Goal: Information Seeking & Learning: Learn about a topic

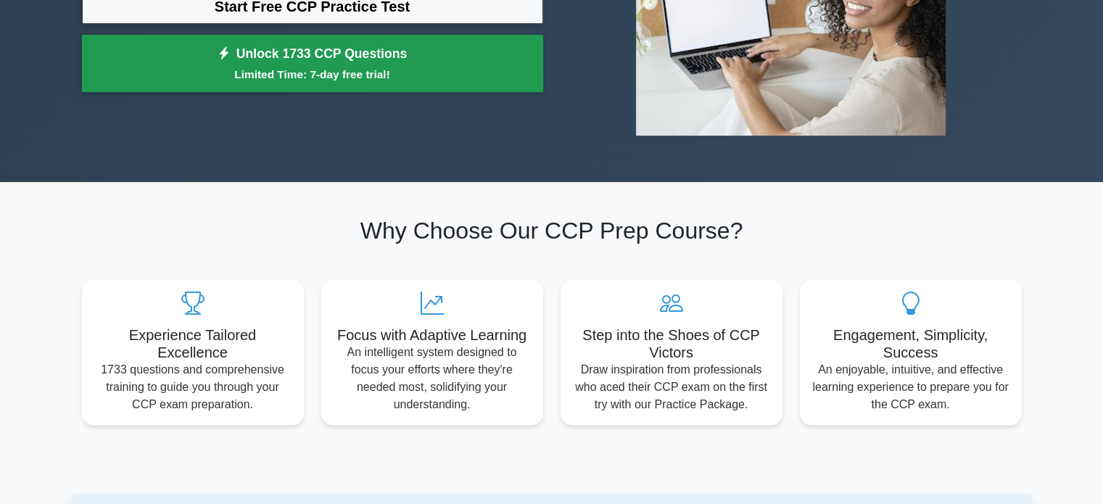
scroll to position [147, 0]
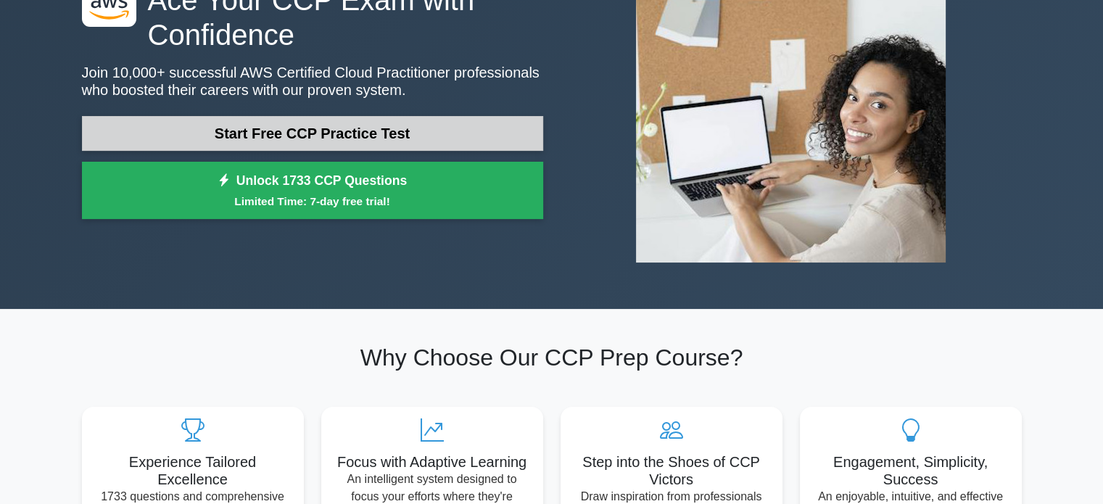
click at [213, 119] on link "Start Free CCP Practice Test" at bounding box center [312, 133] width 461 height 35
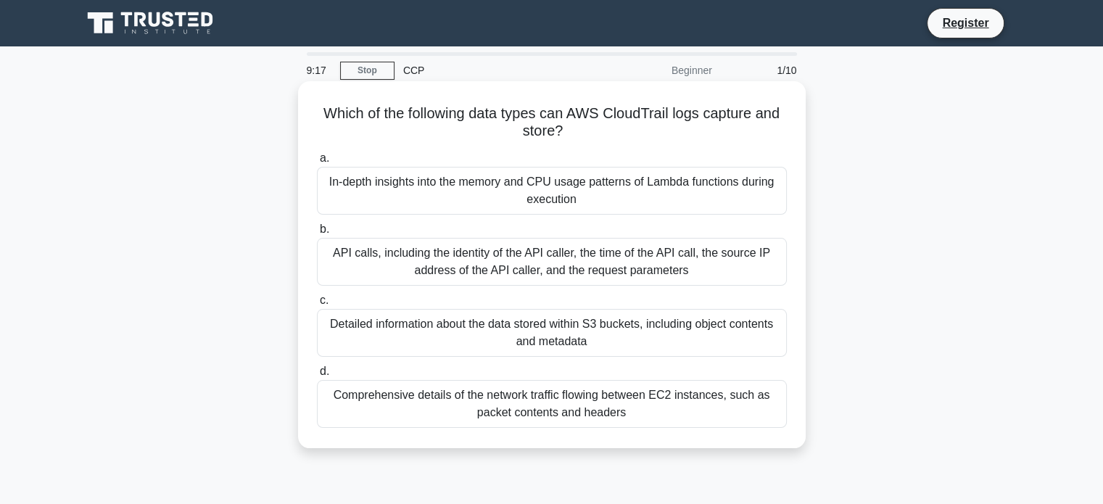
click at [501, 406] on div "Comprehensive details of the network traffic flowing between EC2 instances, suc…" at bounding box center [552, 404] width 470 height 48
click at [317, 377] on input "d. Comprehensive details of the network traffic flowing between EC2 instances, …" at bounding box center [317, 371] width 0 height 9
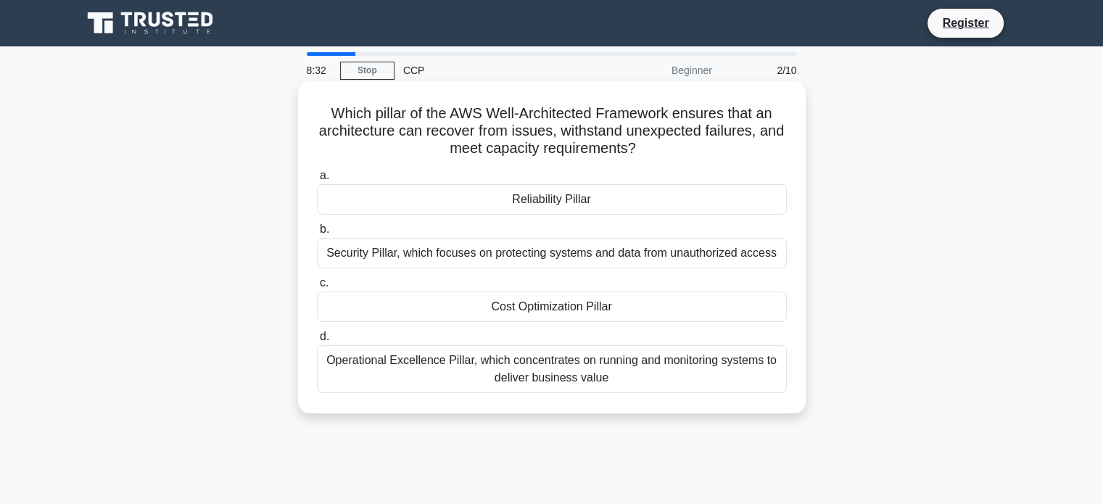
click at [485, 379] on div "Operational Excellence Pillar, which concentrates on running and monitoring sys…" at bounding box center [552, 369] width 470 height 48
click at [317, 342] on input "d. Operational Excellence Pillar, which concentrates on running and monitoring …" at bounding box center [317, 336] width 0 height 9
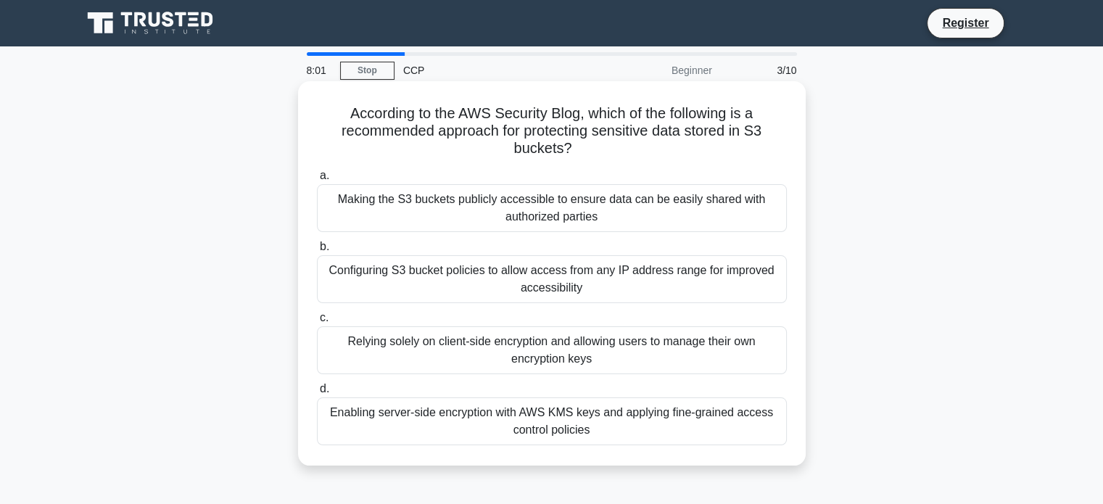
click at [478, 421] on div "Enabling server-side encryption with AWS KMS keys and applying fine-grained acc…" at bounding box center [552, 422] width 470 height 48
click at [317, 394] on input "d. Enabling server-side encryption with AWS KMS keys and applying fine-grained …" at bounding box center [317, 388] width 0 height 9
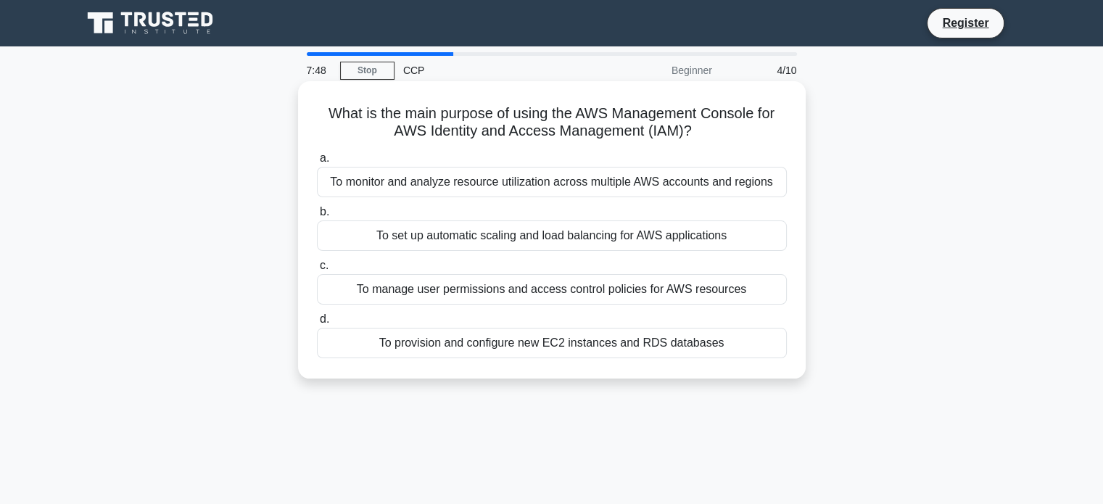
click at [461, 295] on div "To manage user permissions and access control policies for AWS resources" at bounding box center [552, 289] width 470 height 30
click at [317, 271] on input "c. To manage user permissions and access control policies for AWS resources" at bounding box center [317, 265] width 0 height 9
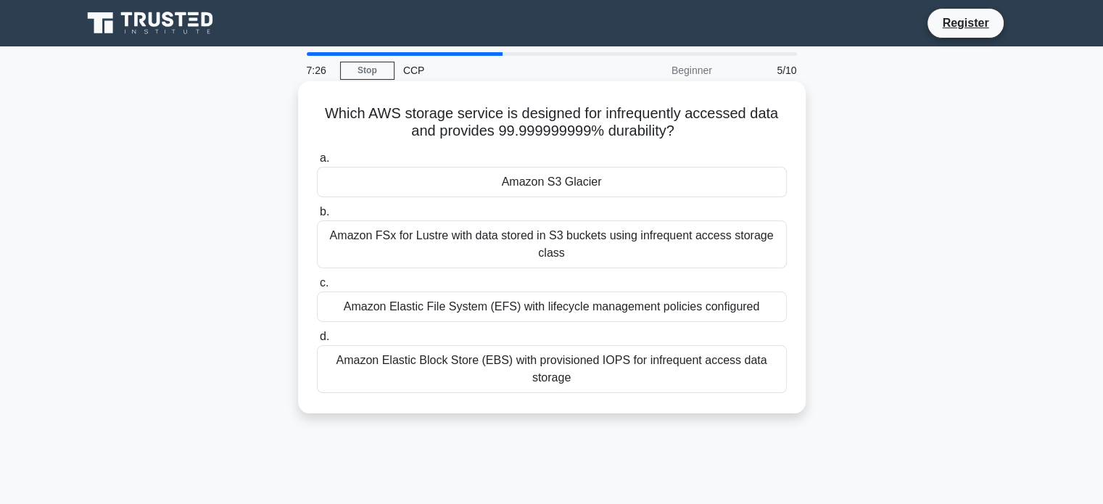
click at [464, 187] on div "Amazon S3 Glacier" at bounding box center [552, 182] width 470 height 30
click at [317, 163] on input "a. Amazon S3 Glacier" at bounding box center [317, 158] width 0 height 9
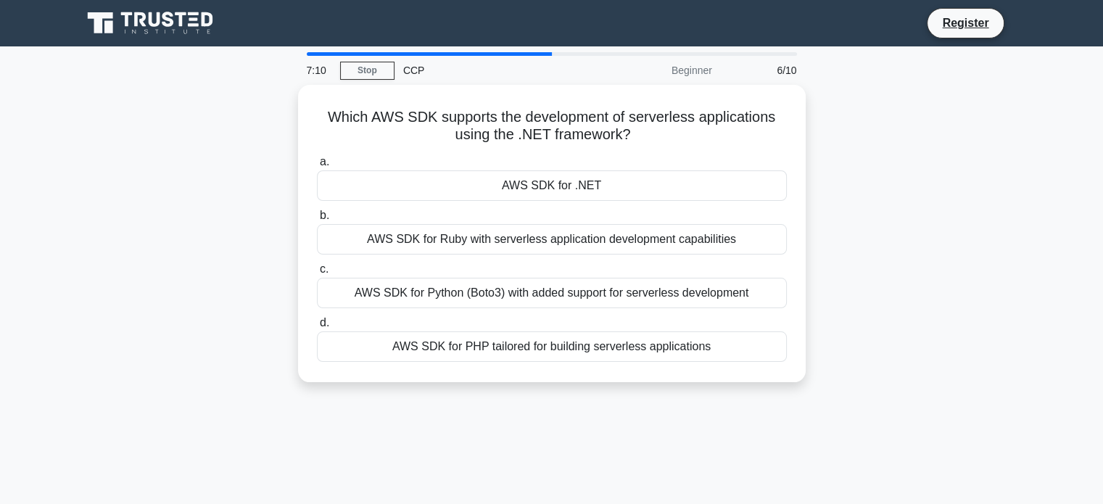
click at [464, 187] on div "AWS SDK for .NET" at bounding box center [552, 185] width 470 height 30
click at [317, 167] on input "a. AWS SDK for .NET" at bounding box center [317, 161] width 0 height 9
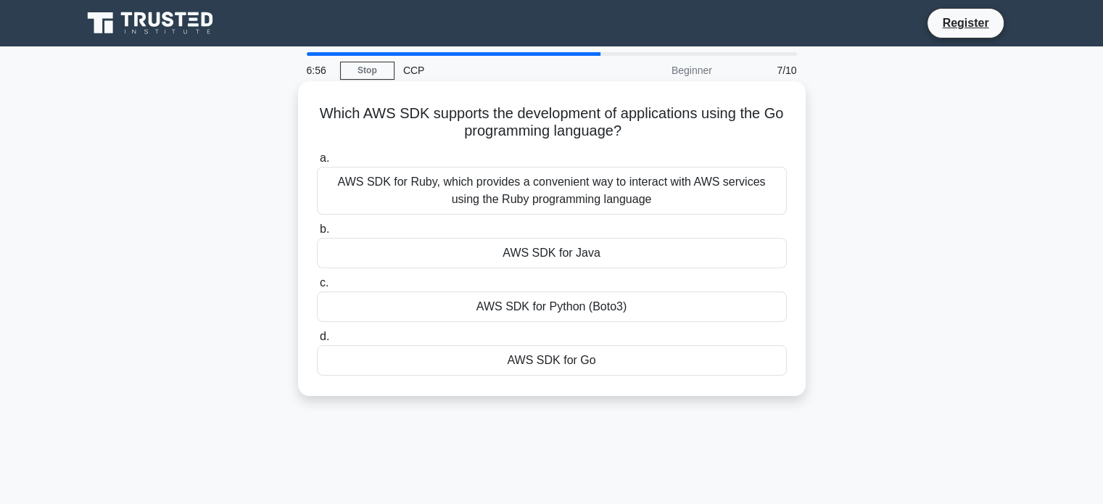
click at [503, 363] on div "AWS SDK for Go" at bounding box center [552, 360] width 470 height 30
click at [317, 342] on input "d. AWS SDK for Go" at bounding box center [317, 336] width 0 height 9
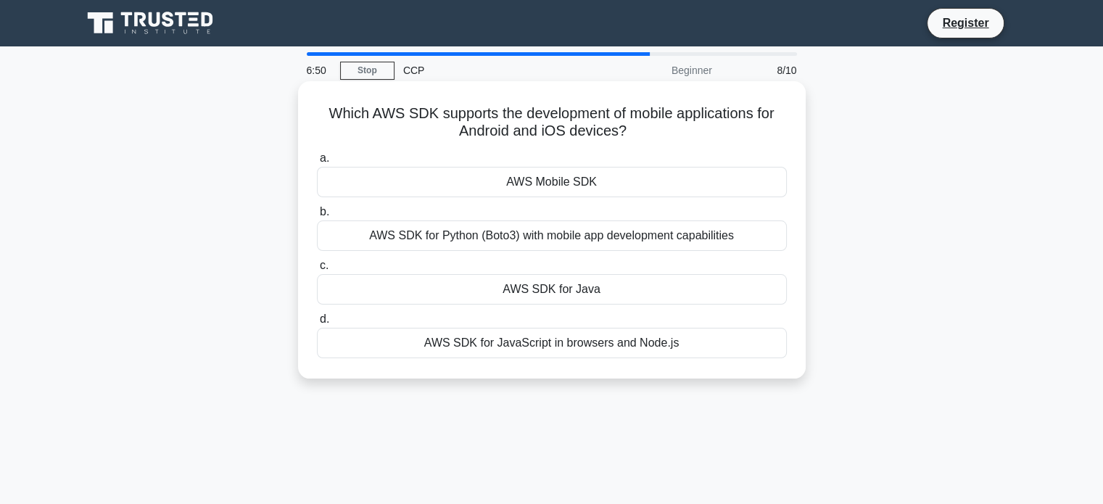
click at [598, 295] on div "AWS SDK for Java" at bounding box center [552, 289] width 470 height 30
click at [317, 271] on input "c. AWS SDK for Java" at bounding box center [317, 265] width 0 height 9
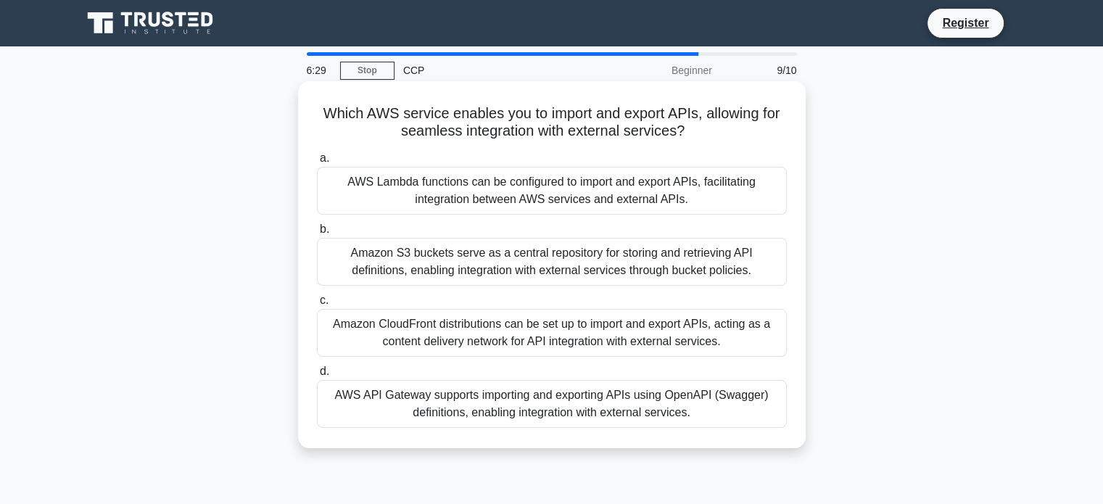
click at [566, 406] on div "AWS API Gateway supports importing and exporting APIs using OpenAPI (Swagger) d…" at bounding box center [552, 404] width 470 height 48
click at [317, 377] on input "d. AWS API Gateway supports importing and exporting APIs using OpenAPI (Swagger…" at bounding box center [317, 371] width 0 height 9
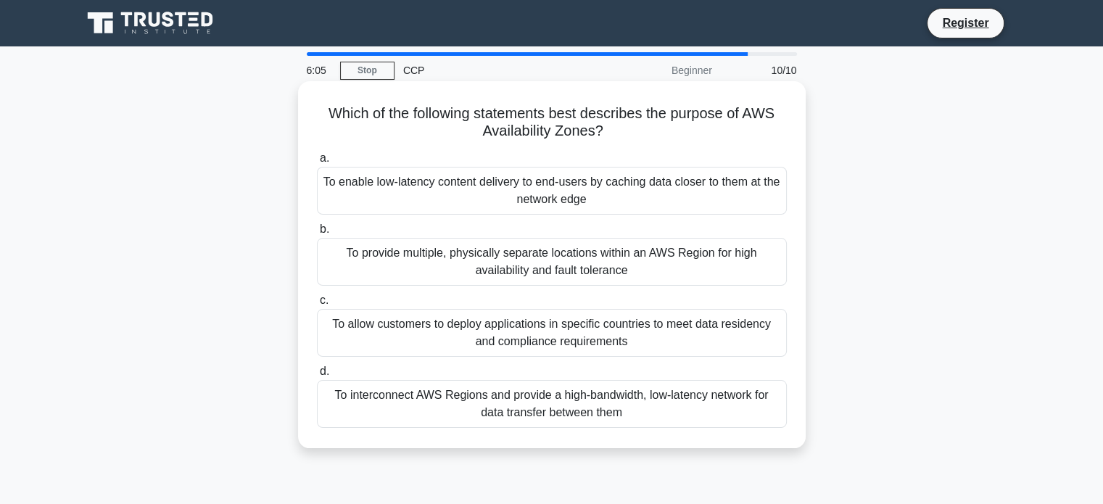
click at [551, 271] on div "To provide multiple, physically separate locations within an AWS Region for hig…" at bounding box center [552, 262] width 470 height 48
click at [317, 234] on input "b. To provide multiple, physically separate locations within an AWS Region for …" at bounding box center [317, 229] width 0 height 9
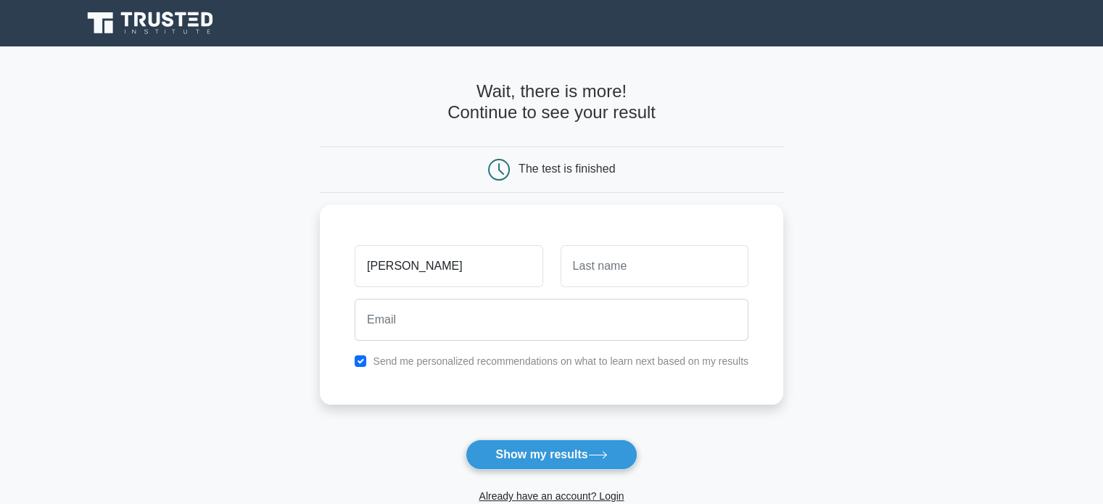
type input "[PERSON_NAME]"
click at [565, 457] on button "Show my results" at bounding box center [551, 455] width 171 height 30
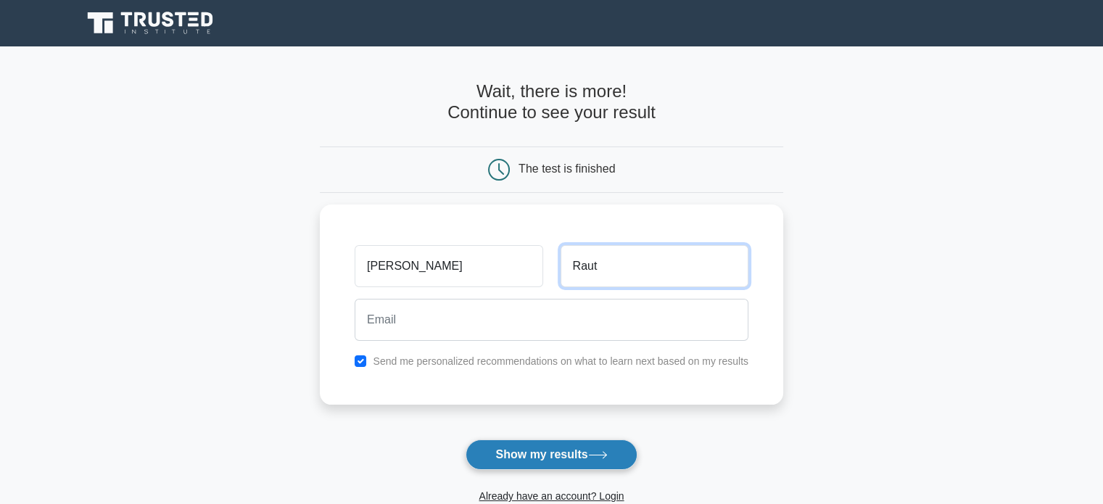
type input "Raut"
click at [495, 453] on button "Show my results" at bounding box center [551, 455] width 171 height 30
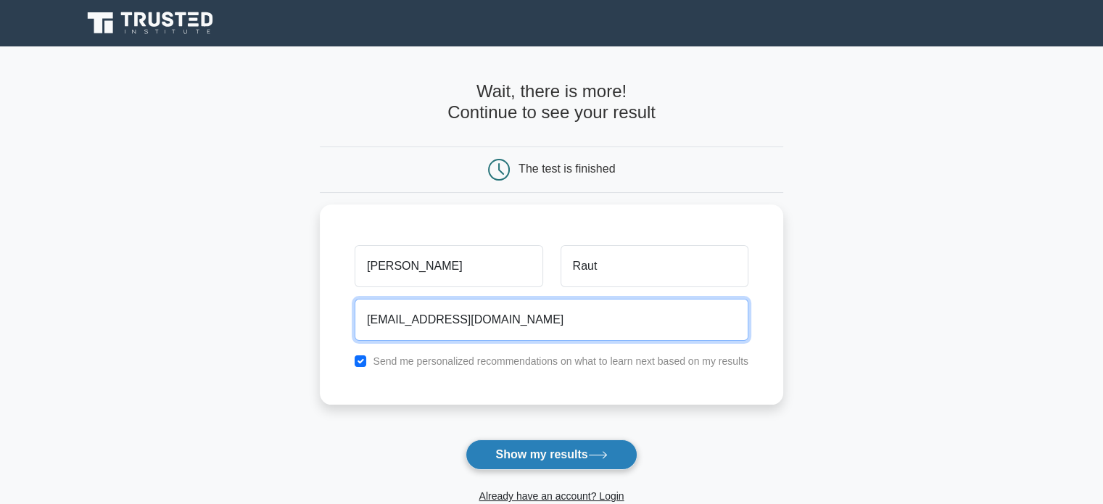
type input "rautabhi2001@gmail.com"
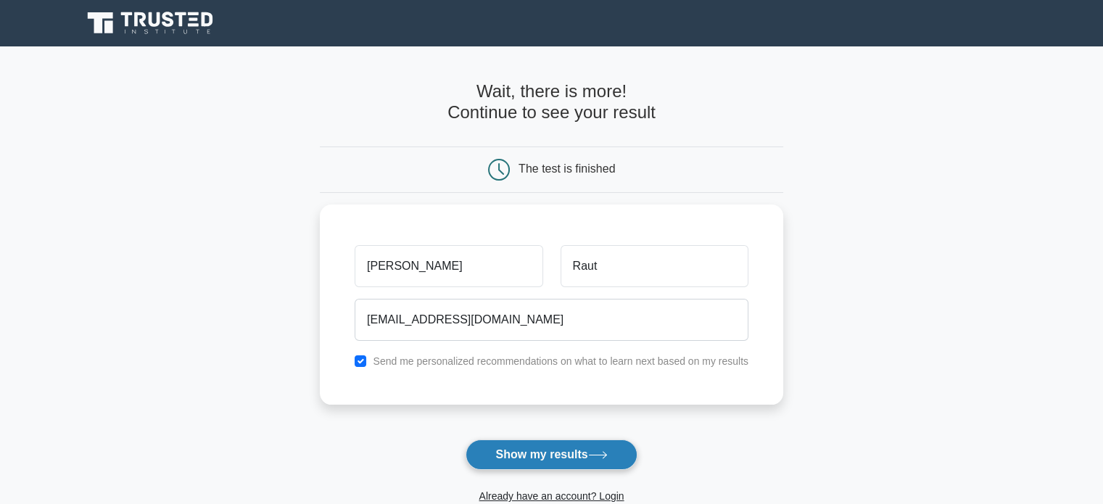
click at [516, 457] on button "Show my results" at bounding box center [551, 455] width 171 height 30
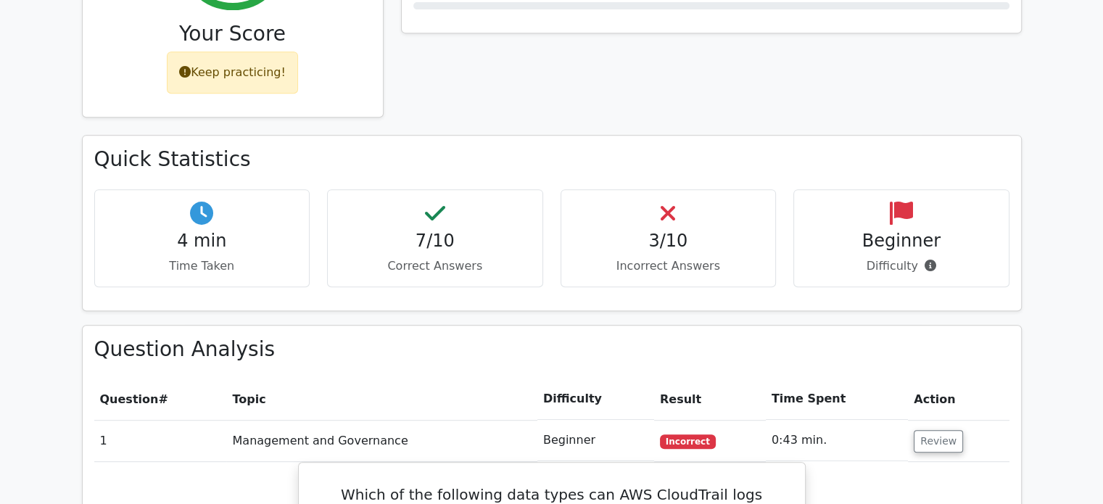
scroll to position [652, 0]
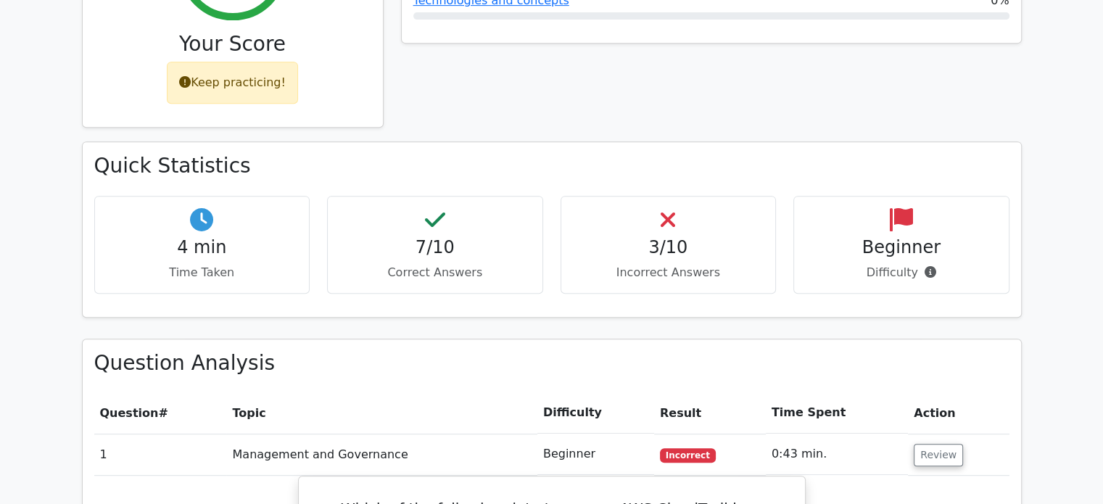
click at [673, 237] on h4 "3/10" at bounding box center [669, 247] width 192 height 21
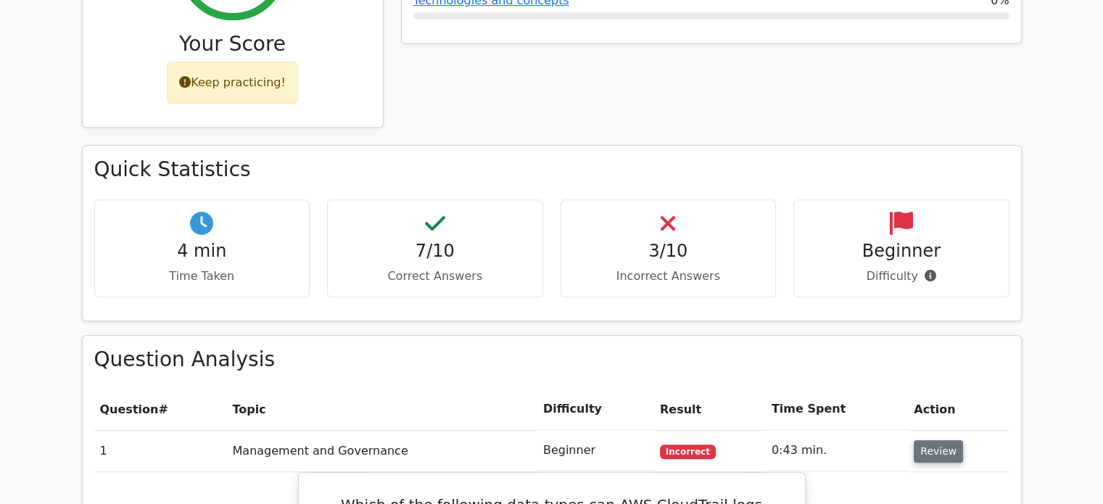
click at [932, 440] on button "Review" at bounding box center [938, 451] width 49 height 22
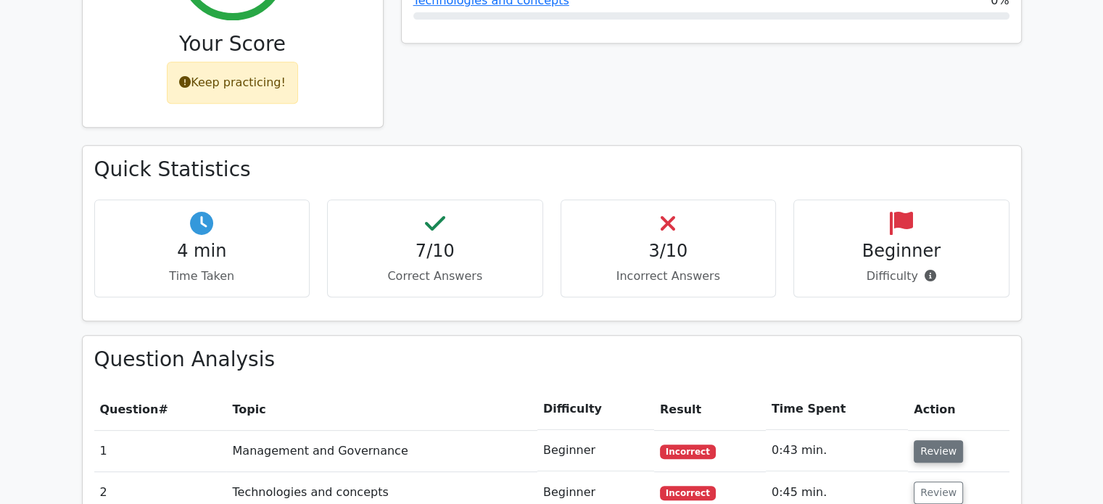
scroll to position [822, 0]
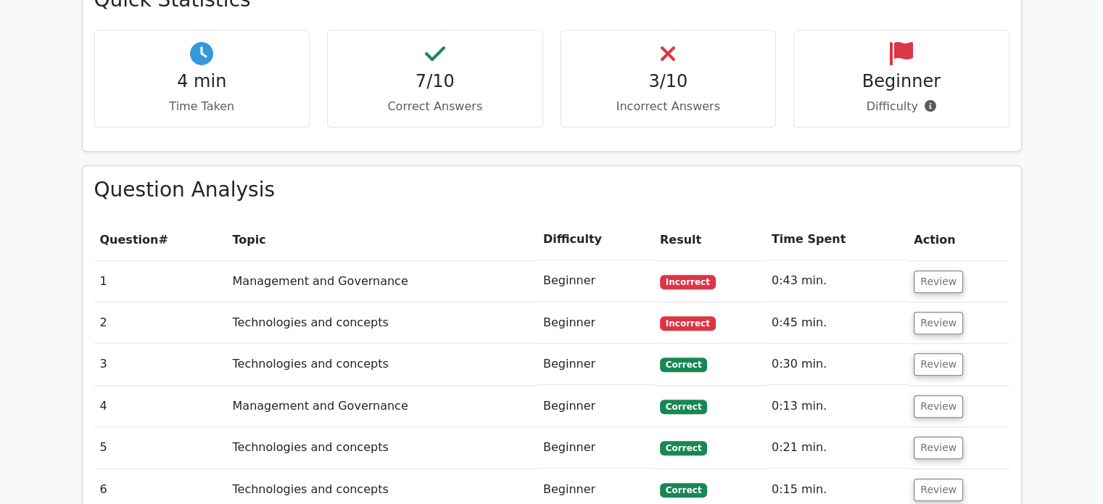
click at [927, 303] on td "Review" at bounding box center [958, 323] width 101 height 41
click at [925, 303] on td "Review" at bounding box center [958, 323] width 101 height 41
click at [921, 312] on button "Review" at bounding box center [938, 323] width 49 height 22
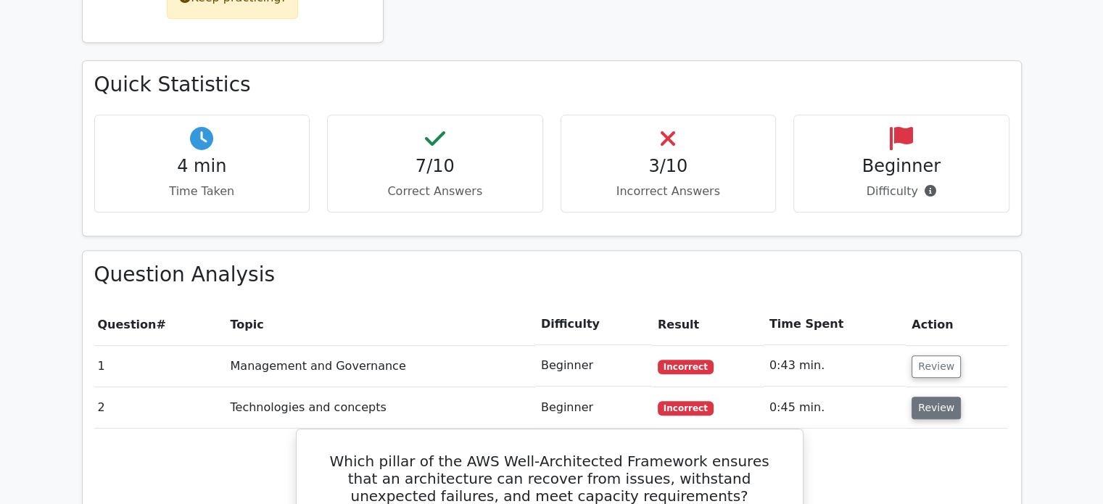
scroll to position [736, 0]
click at [924, 398] on button "Review" at bounding box center [936, 409] width 49 height 22
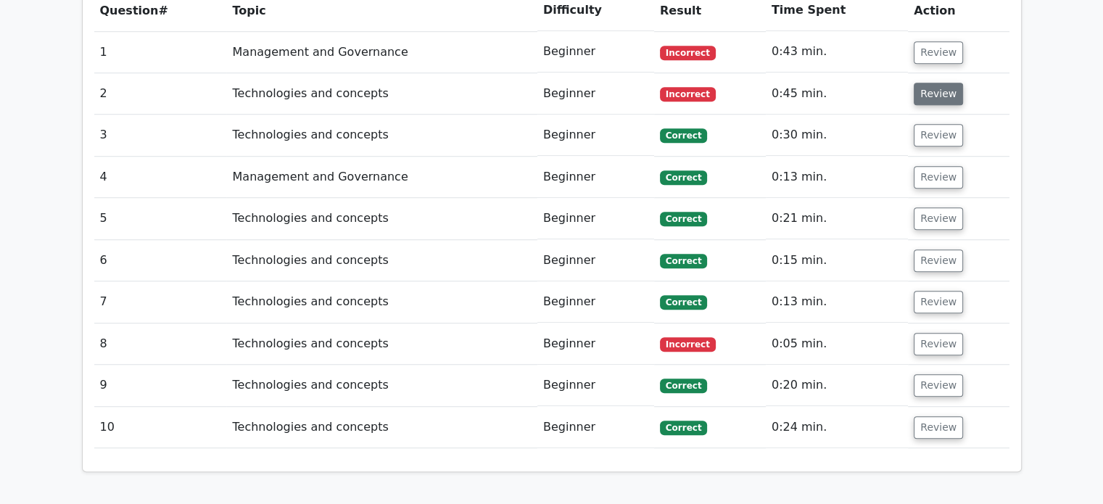
scroll to position [1052, 0]
click at [945, 332] on button "Review" at bounding box center [938, 343] width 49 height 22
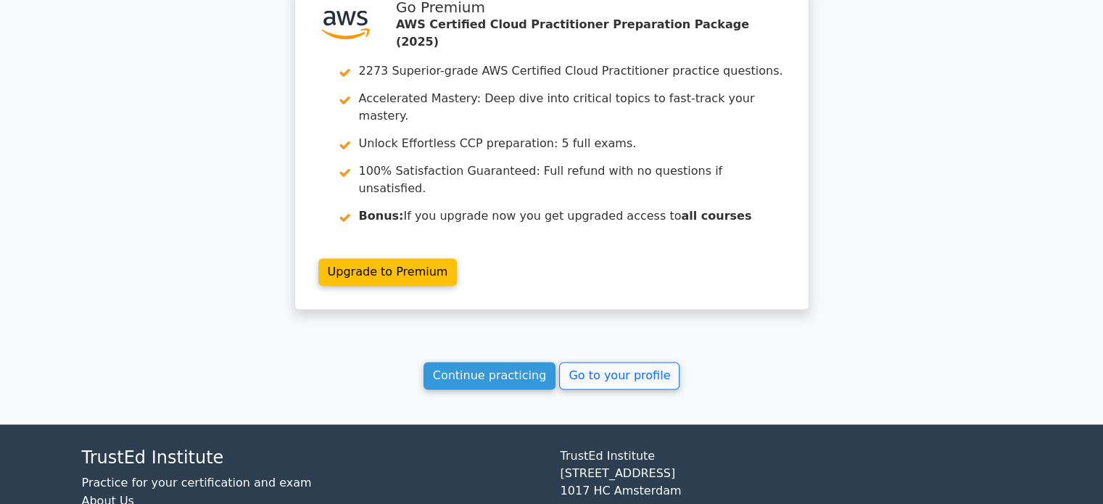
scroll to position [2258, 0]
click at [518, 363] on link "Continue practicing" at bounding box center [490, 377] width 133 height 28
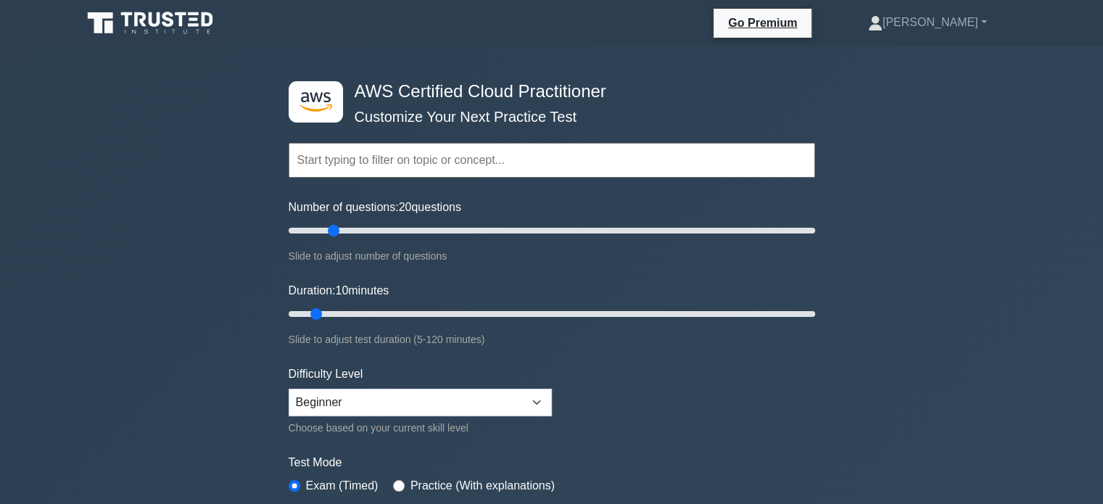
drag, startPoint x: 305, startPoint y: 227, endPoint x: 334, endPoint y: 231, distance: 30.1
type input "20"
click at [334, 231] on input "Number of questions: 20 questions" at bounding box center [552, 230] width 527 height 17
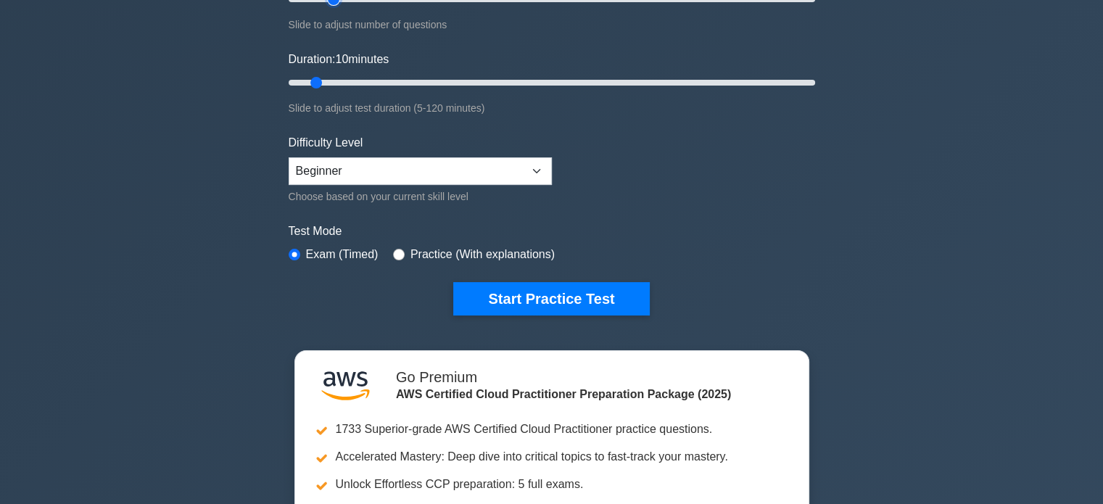
scroll to position [232, 0]
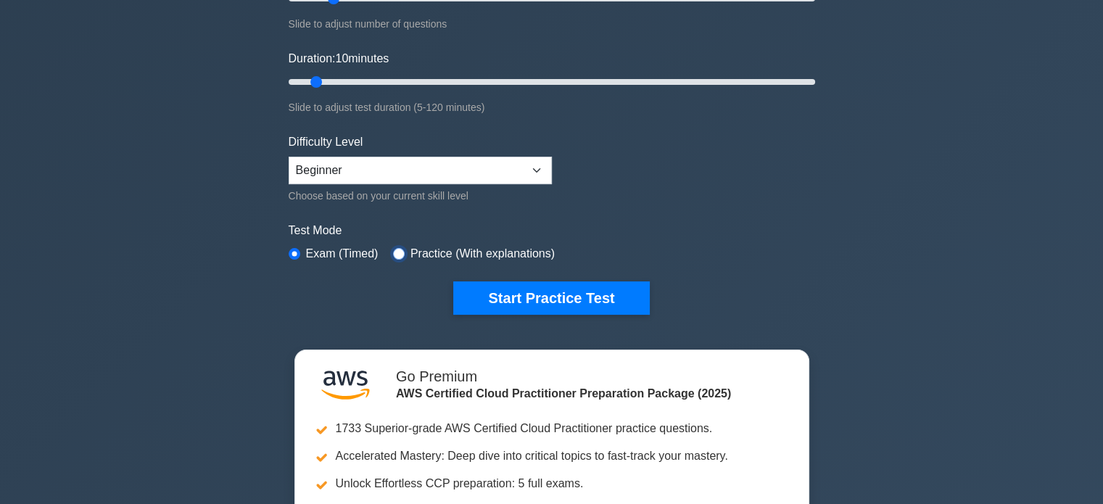
click at [395, 248] on input "radio" at bounding box center [399, 254] width 12 height 12
radio input "true"
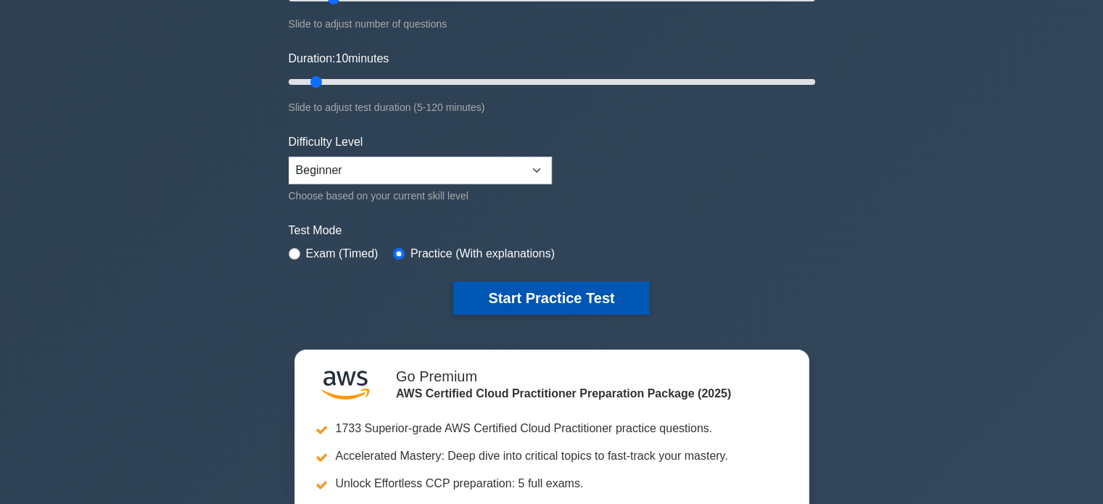
click at [521, 305] on button "Start Practice Test" at bounding box center [551, 297] width 196 height 33
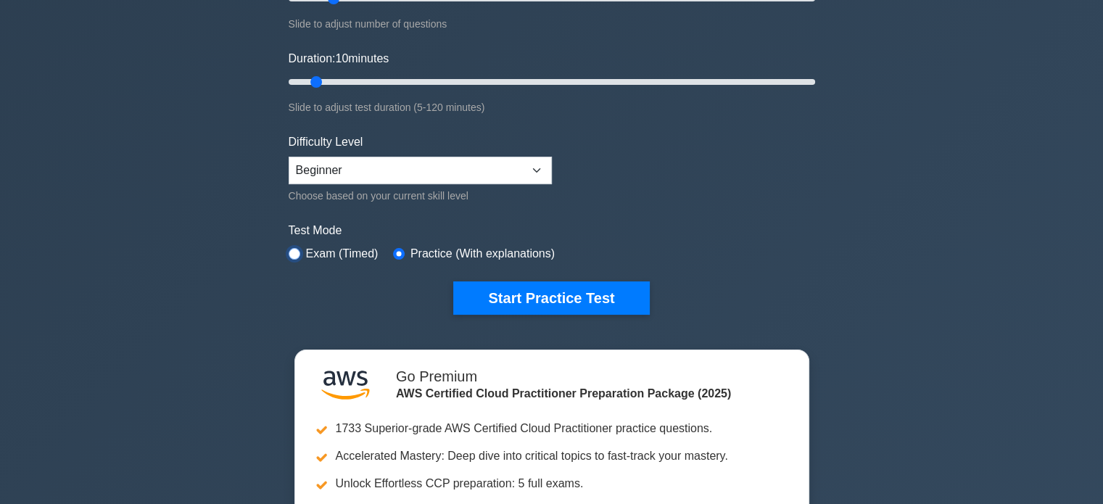
click at [292, 248] on input "radio" at bounding box center [295, 254] width 12 height 12
radio input "true"
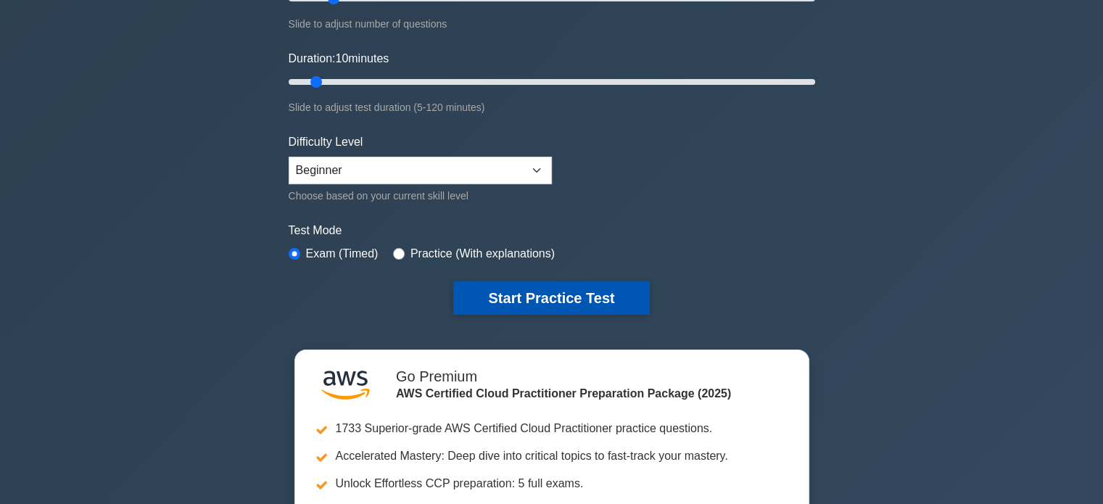
click at [598, 297] on button "Start Practice Test" at bounding box center [551, 297] width 196 height 33
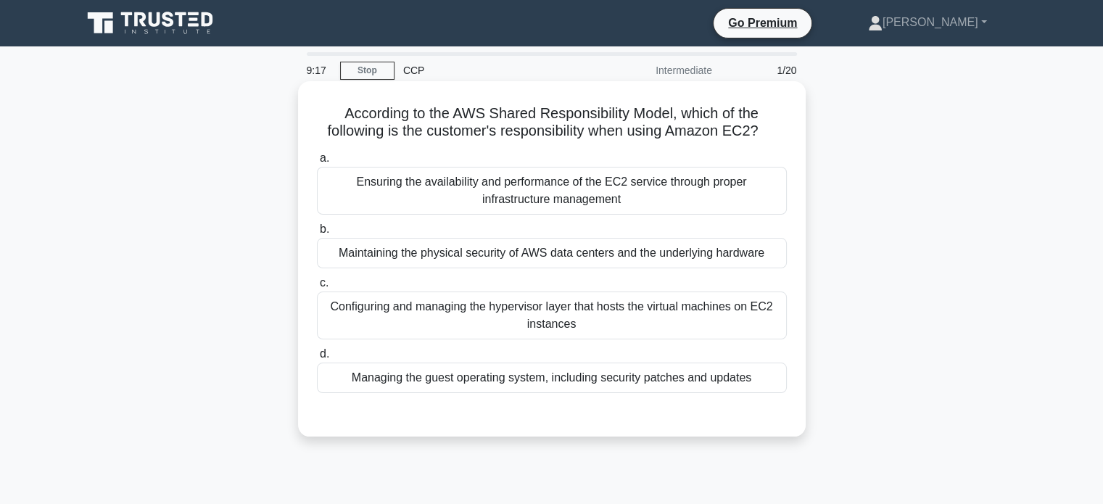
click at [453, 374] on div "Managing the guest operating system, including security patches and updates" at bounding box center [552, 378] width 470 height 30
click at [317, 359] on input "d. Managing the guest operating system, including security patches and updates" at bounding box center [317, 354] width 0 height 9
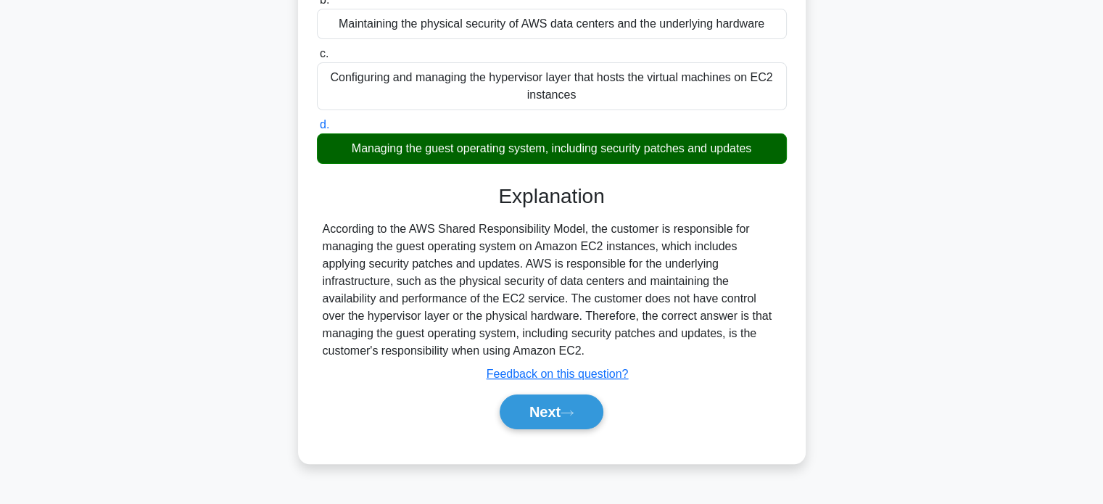
scroll to position [229, 0]
click at [521, 415] on button "Next" at bounding box center [552, 412] width 104 height 35
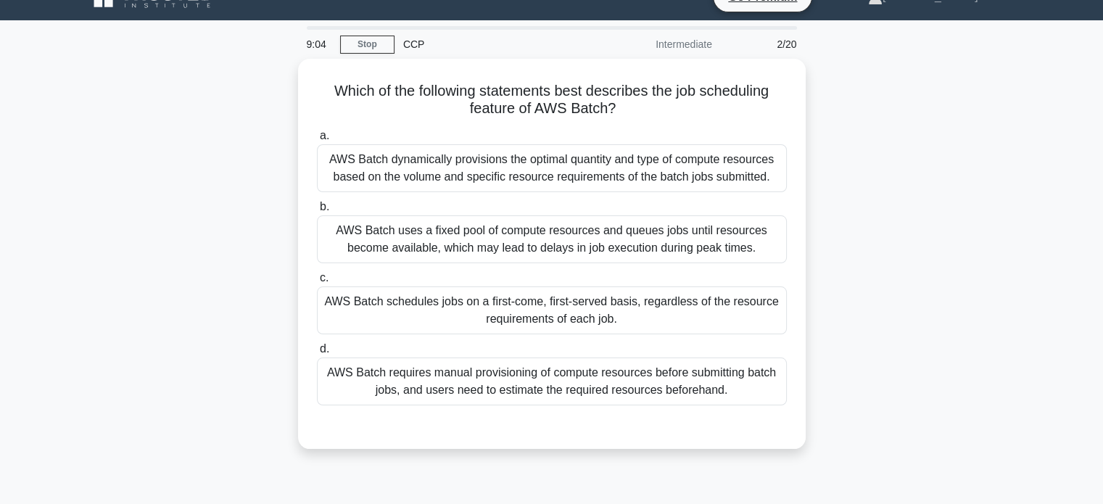
scroll to position [32, 0]
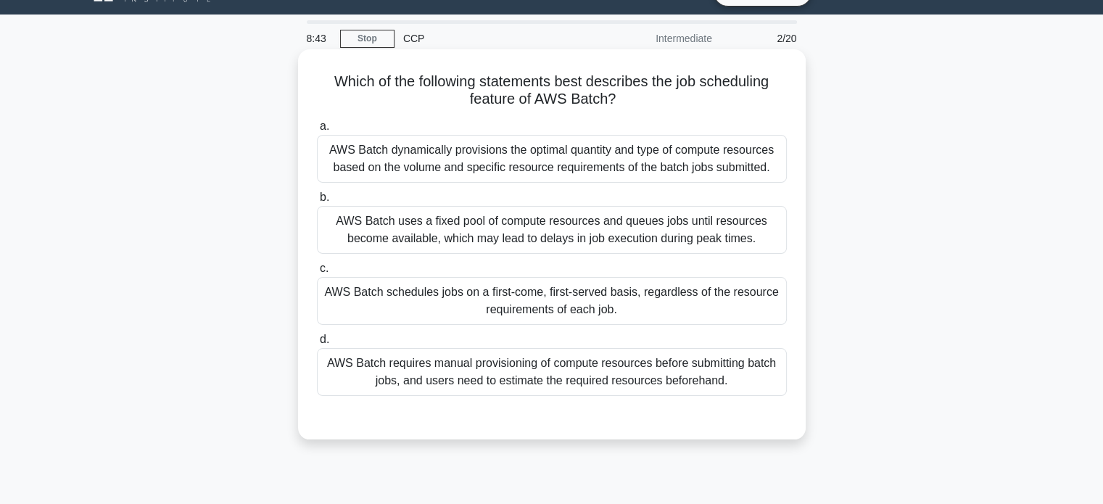
click at [501, 303] on div "AWS Batch schedules jobs on a first-come, first-served basis, regardless of the…" at bounding box center [552, 301] width 470 height 48
click at [317, 274] on input "c. AWS Batch schedules jobs on a first-come, first-served basis, regardless of …" at bounding box center [317, 268] width 0 height 9
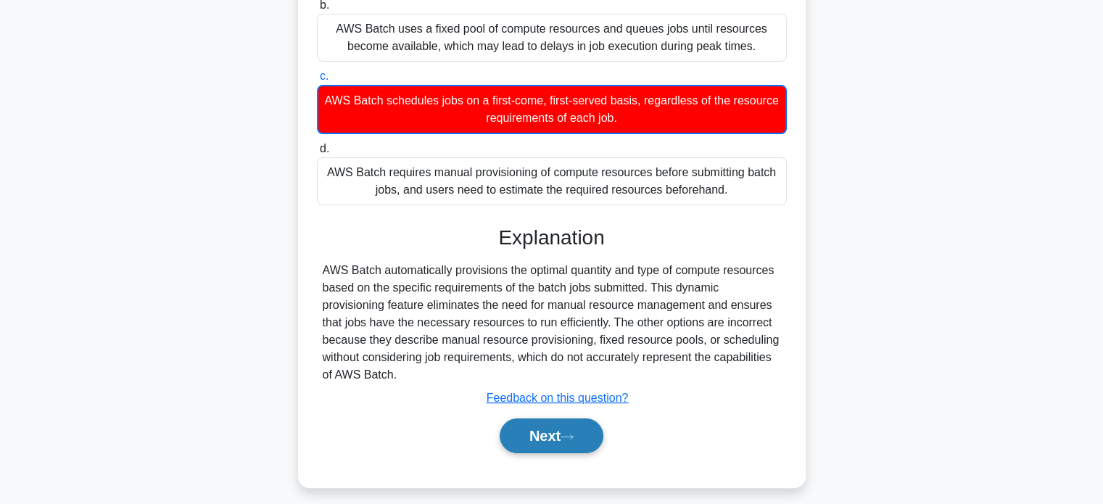
scroll to position [225, 0]
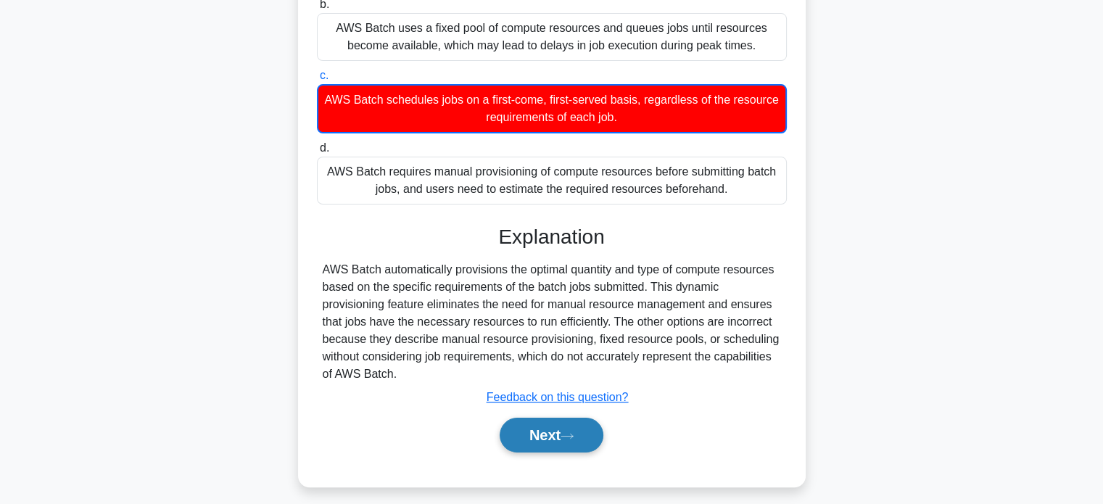
click at [551, 443] on button "Next" at bounding box center [552, 435] width 104 height 35
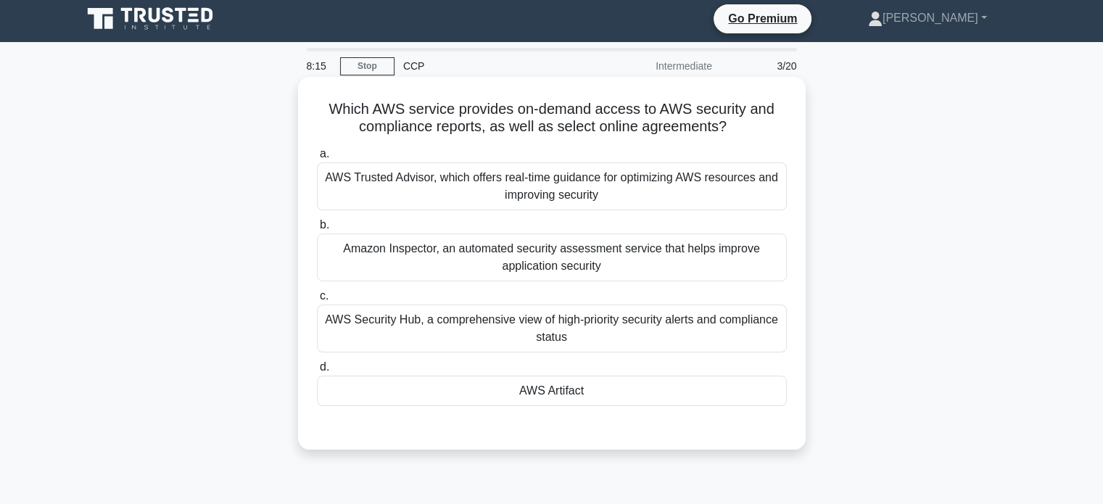
scroll to position [0, 0]
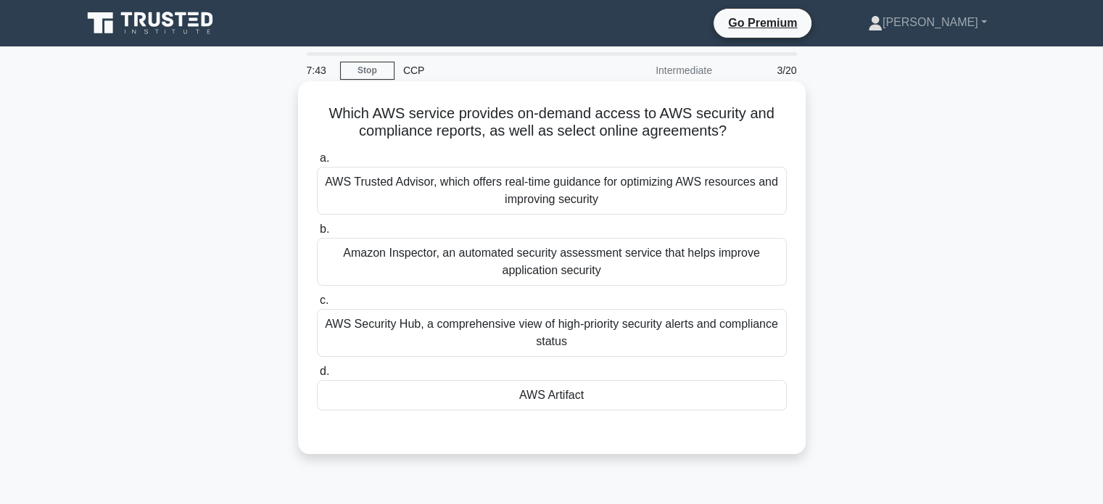
click at [436, 333] on div "AWS Security Hub, a comprehensive view of high-priority security alerts and com…" at bounding box center [552, 333] width 470 height 48
click at [317, 305] on input "c. AWS Security Hub, a comprehensive view of high-priority security alerts and …" at bounding box center [317, 300] width 0 height 9
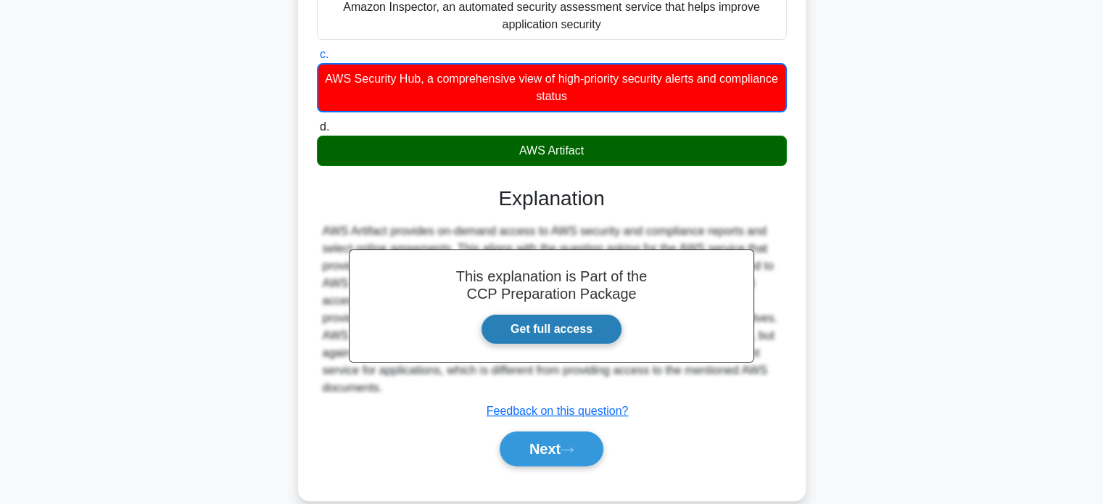
scroll to position [279, 0]
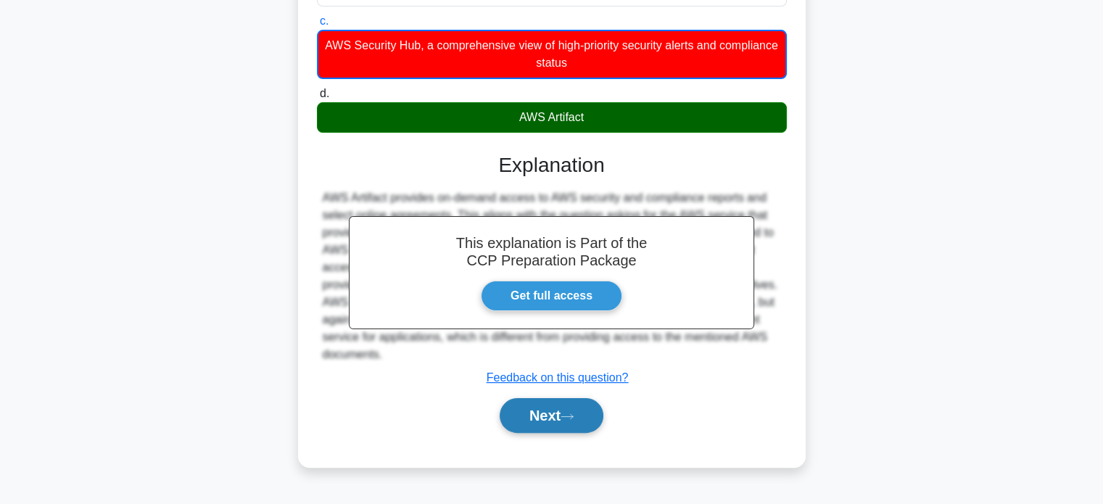
click at [563, 419] on button "Next" at bounding box center [552, 415] width 104 height 35
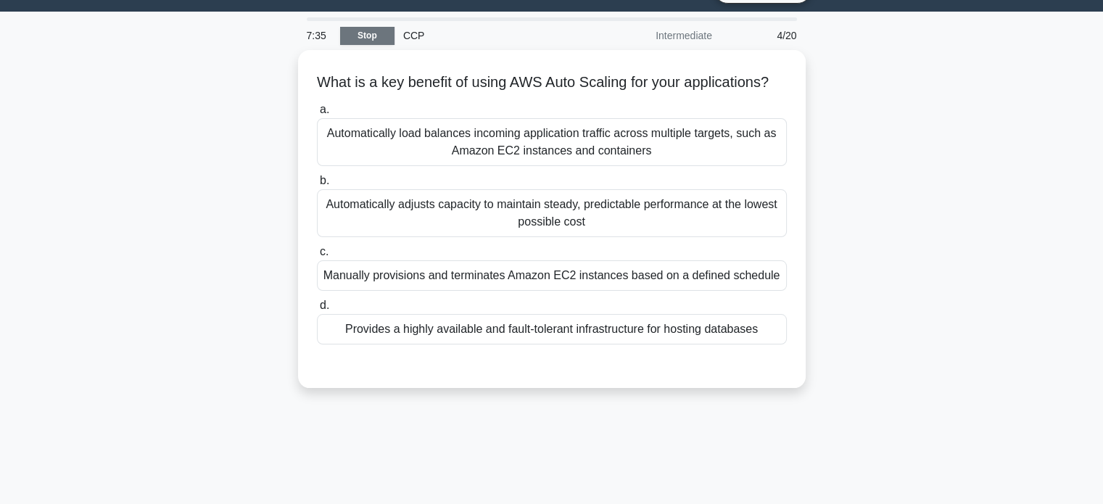
scroll to position [0, 0]
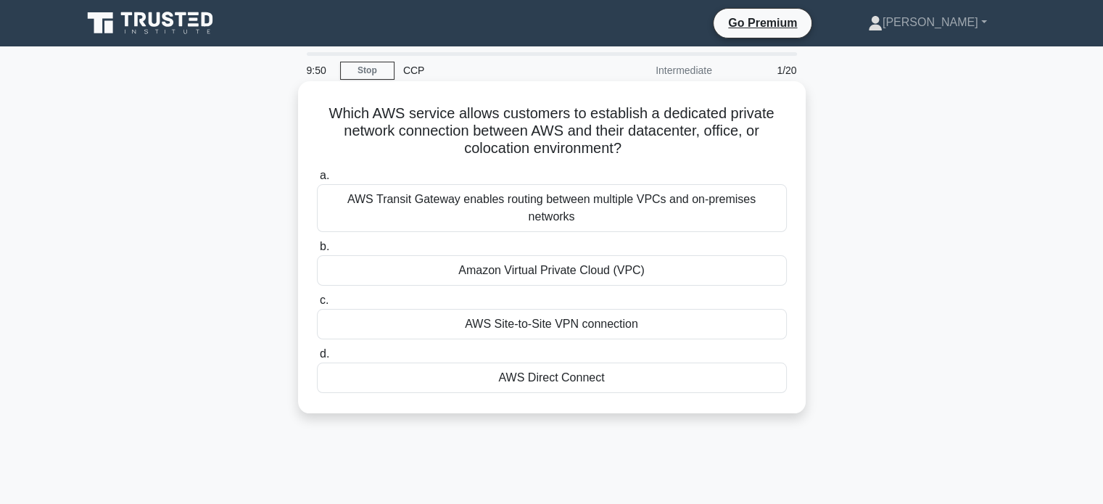
click at [630, 255] on div "Amazon Virtual Private Cloud (VPC)" at bounding box center [552, 270] width 470 height 30
click at [317, 251] on input "b. Amazon Virtual Private Cloud (VPC)" at bounding box center [317, 246] width 0 height 9
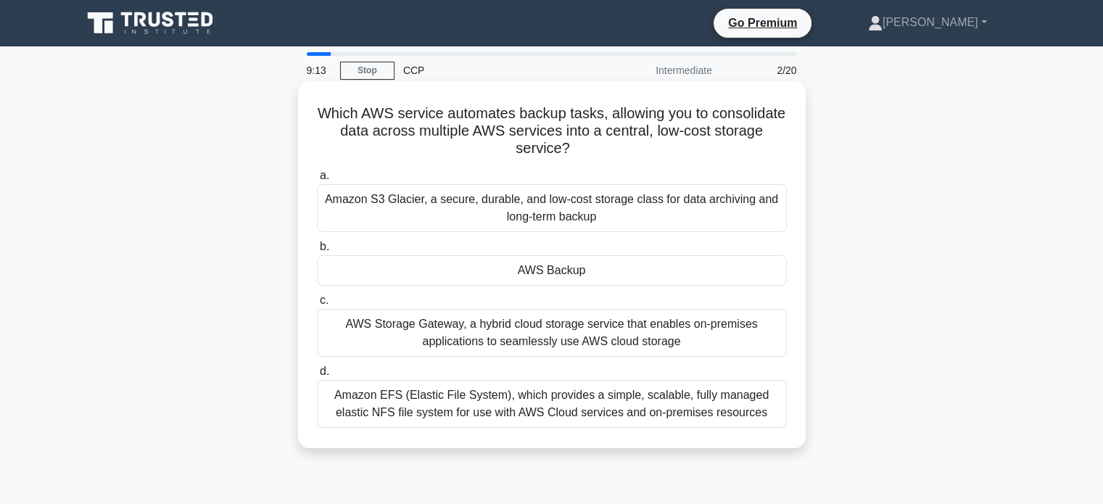
click at [529, 278] on div "AWS Backup" at bounding box center [552, 270] width 470 height 30
click at [317, 252] on input "b. AWS Backup" at bounding box center [317, 246] width 0 height 9
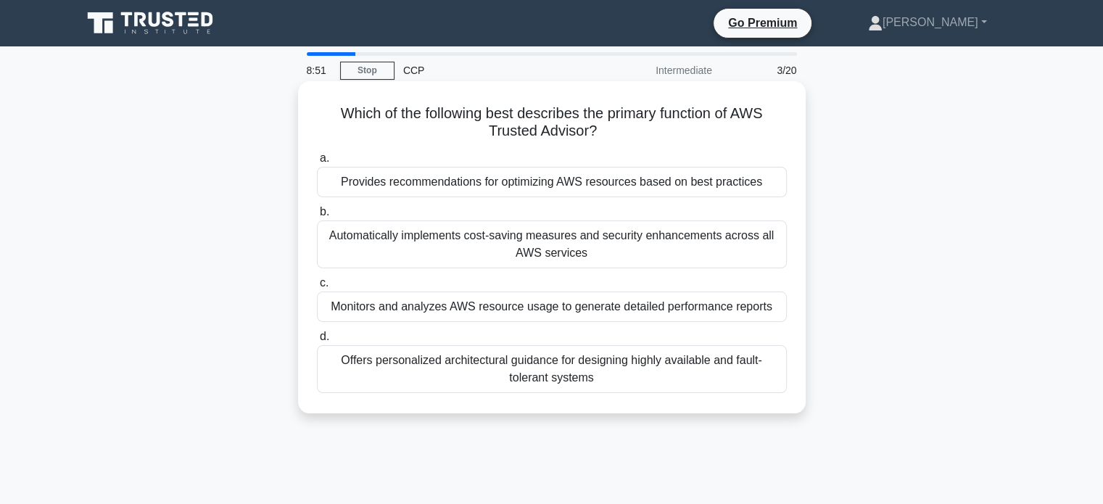
click at [602, 197] on div "Provides recommendations for optimizing AWS resources based on best practices" at bounding box center [552, 182] width 470 height 30
click at [317, 163] on input "a. Provides recommendations for optimizing AWS resources based on best practices" at bounding box center [317, 158] width 0 height 9
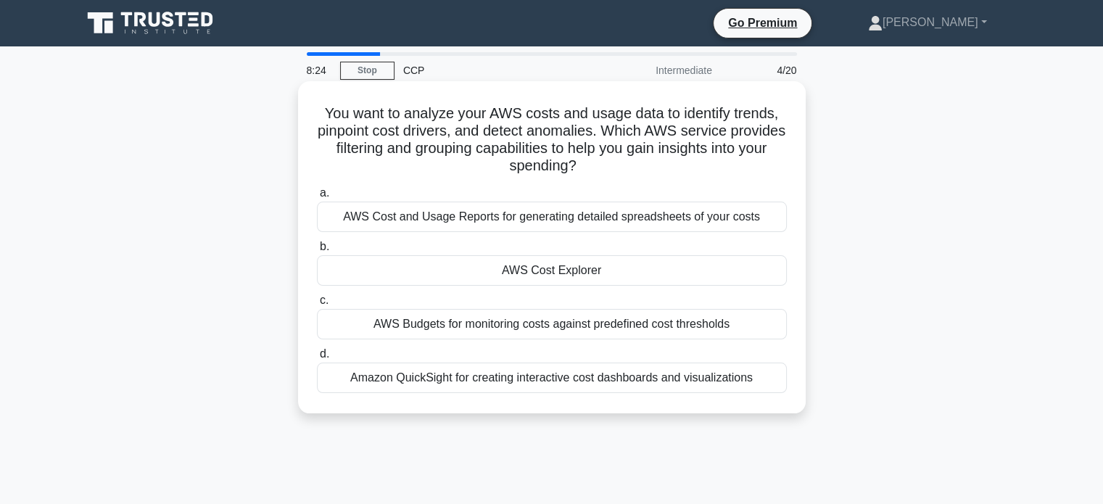
click at [583, 271] on div "AWS Cost Explorer" at bounding box center [552, 270] width 470 height 30
click at [317, 252] on input "b. AWS Cost Explorer" at bounding box center [317, 246] width 0 height 9
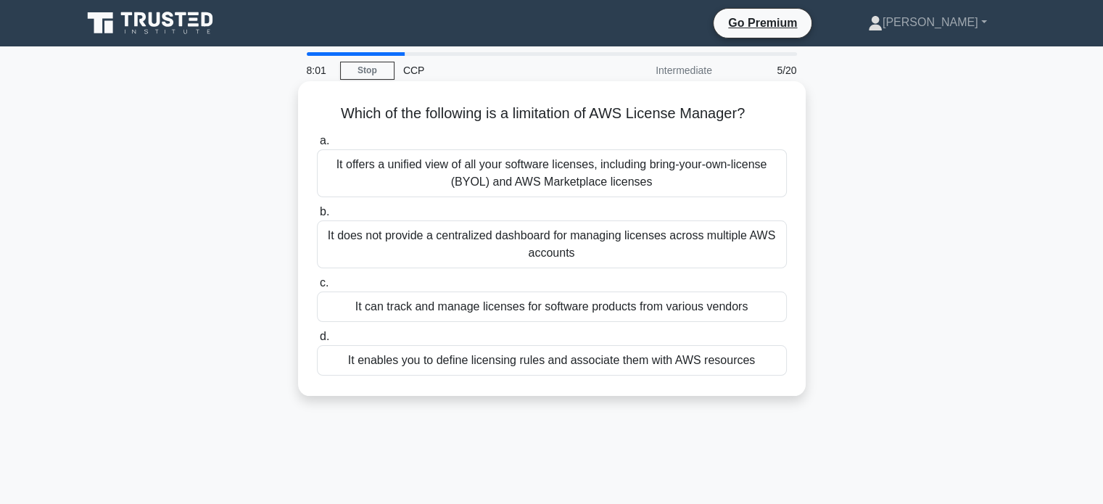
click at [617, 252] on div "It does not provide a centralized dashboard for managing licenses across multip…" at bounding box center [552, 245] width 470 height 48
click at [317, 217] on input "b. It does not provide a centralized dashboard for managing licenses across mul…" at bounding box center [317, 211] width 0 height 9
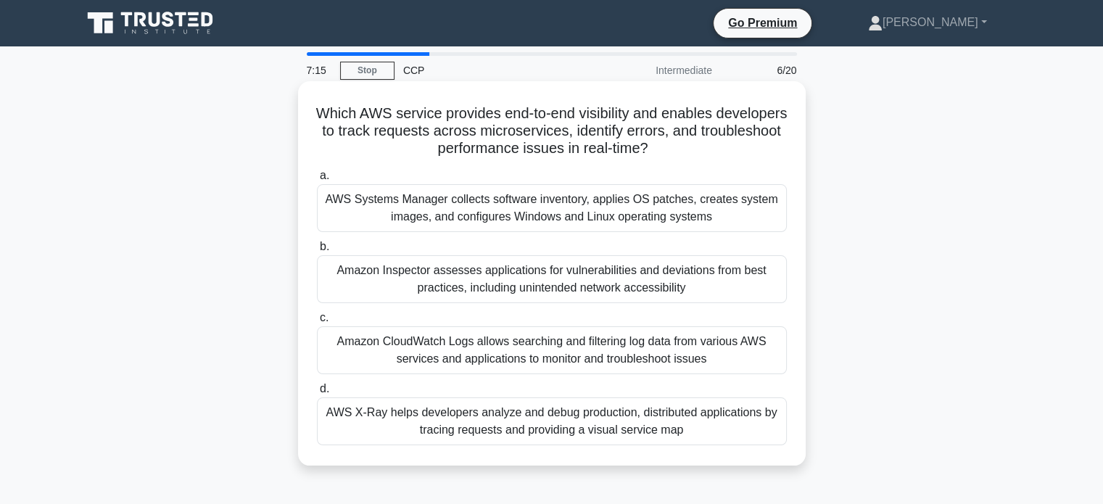
click at [603, 346] on div "Amazon CloudWatch Logs allows searching and filtering log data from various AWS…" at bounding box center [552, 350] width 470 height 48
click at [317, 323] on input "c. Amazon CloudWatch Logs allows searching and filtering log data from various …" at bounding box center [317, 317] width 0 height 9
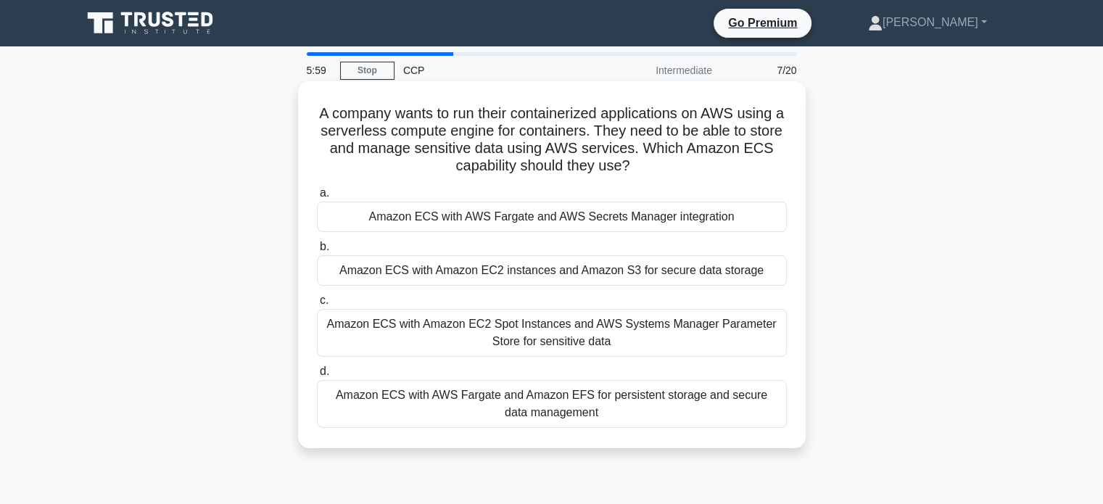
click at [654, 406] on div "Amazon ECS with AWS Fargate and Amazon EFS for persistent storage and secure da…" at bounding box center [552, 404] width 470 height 48
click at [317, 377] on input "d. Amazon ECS with AWS Fargate and Amazon EFS for persistent storage and secure…" at bounding box center [317, 371] width 0 height 9
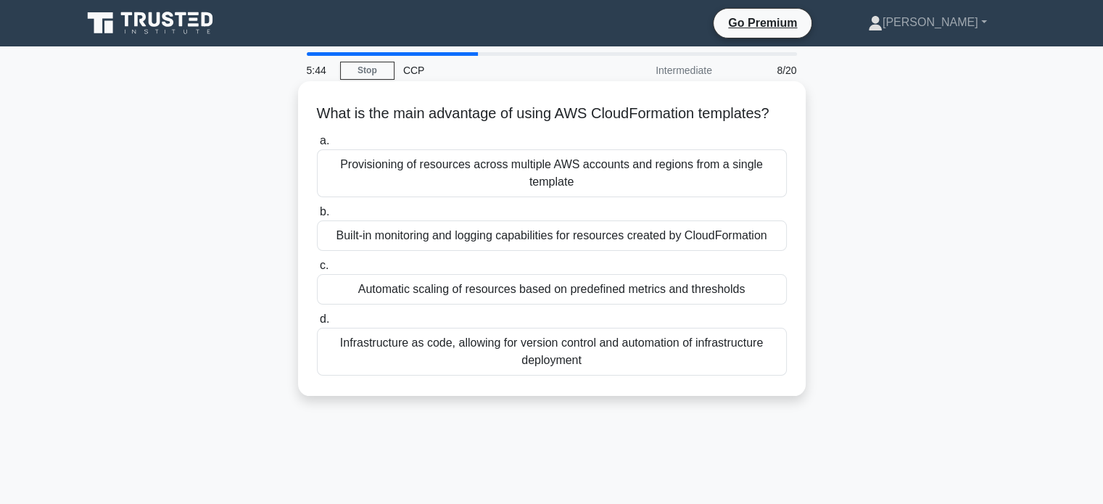
click at [493, 251] on div "Built-in monitoring and logging capabilities for resources created by CloudForm…" at bounding box center [552, 236] width 470 height 30
click at [317, 217] on input "b. Built-in monitoring and logging capabilities for resources created by CloudF…" at bounding box center [317, 211] width 0 height 9
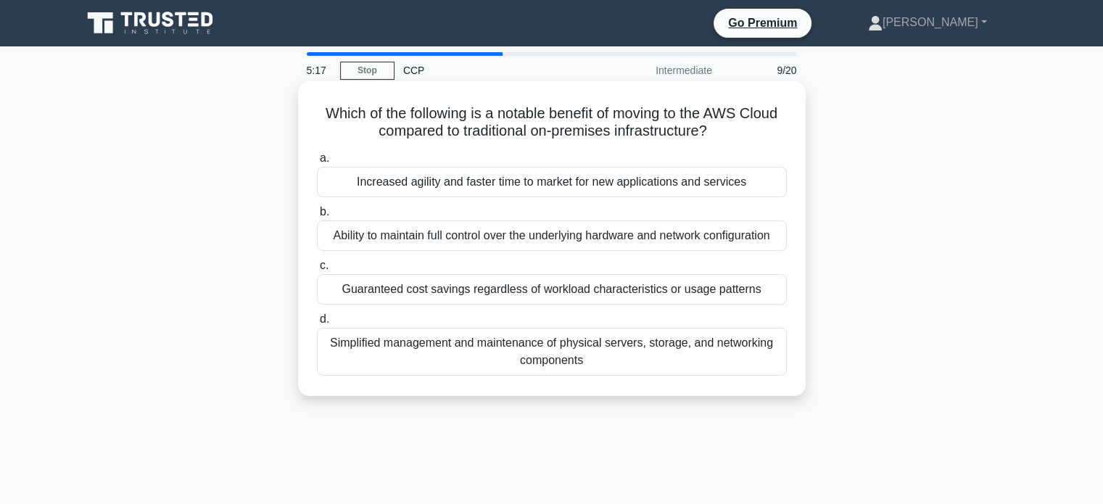
click at [476, 351] on div "Simplified management and maintenance of physical servers, storage, and network…" at bounding box center [552, 352] width 470 height 48
click at [317, 324] on input "d. Simplified management and maintenance of physical servers, storage, and netw…" at bounding box center [317, 319] width 0 height 9
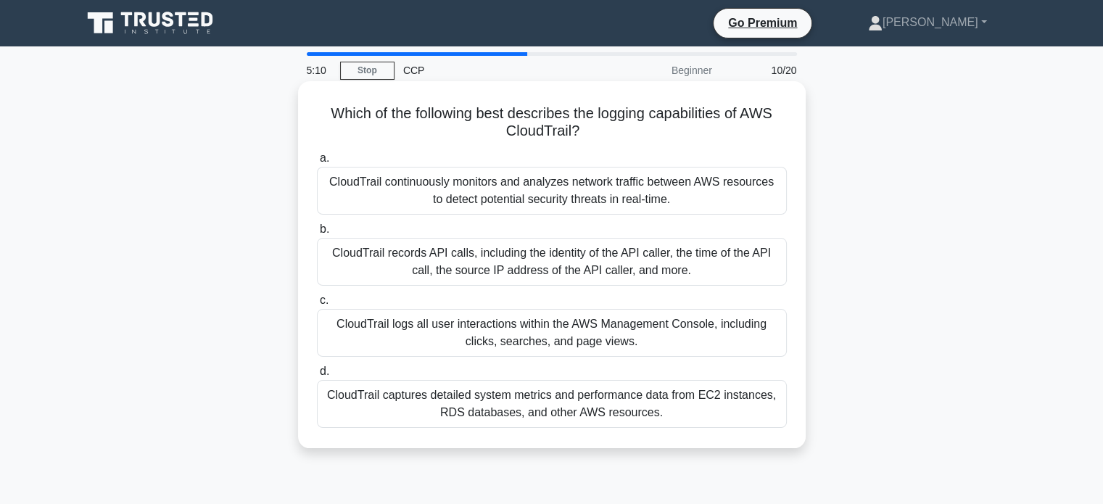
click at [577, 200] on div "CloudTrail continuously monitors and analyzes network traffic between AWS resou…" at bounding box center [552, 191] width 470 height 48
click at [317, 163] on input "a. CloudTrail continuously monitors and analyzes network traffic between AWS re…" at bounding box center [317, 158] width 0 height 9
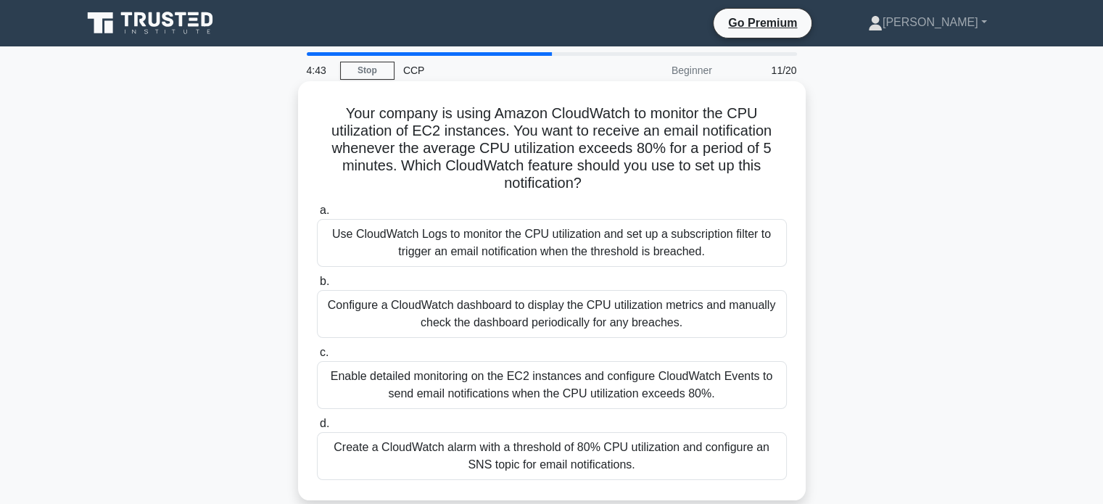
click at [685, 459] on div "Create a CloudWatch alarm with a threshold of 80% CPU utilization and configure…" at bounding box center [552, 456] width 470 height 48
click at [317, 429] on input "d. Create a CloudWatch alarm with a threshold of 80% CPU utilization and config…" at bounding box center [317, 423] width 0 height 9
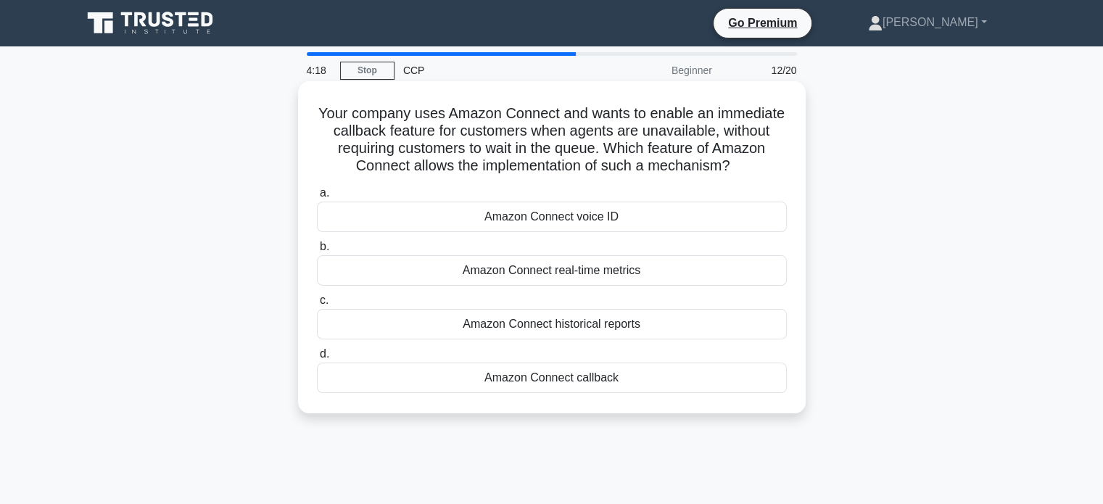
click at [588, 279] on div "Amazon Connect real-time metrics" at bounding box center [552, 270] width 470 height 30
click at [317, 252] on input "b. Amazon Connect real-time metrics" at bounding box center [317, 246] width 0 height 9
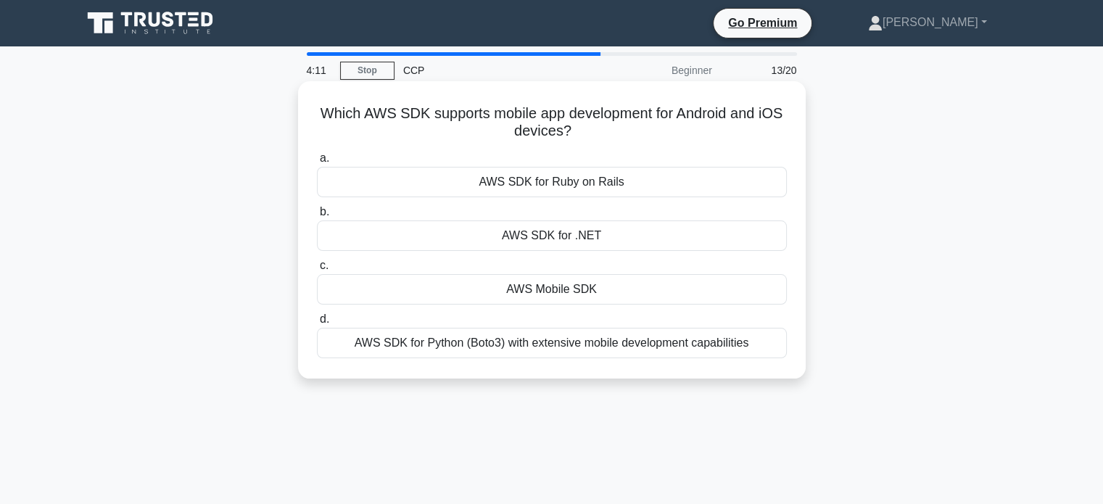
click at [605, 294] on div "AWS Mobile SDK" at bounding box center [552, 289] width 470 height 30
click at [317, 271] on input "c. AWS Mobile SDK" at bounding box center [317, 265] width 0 height 9
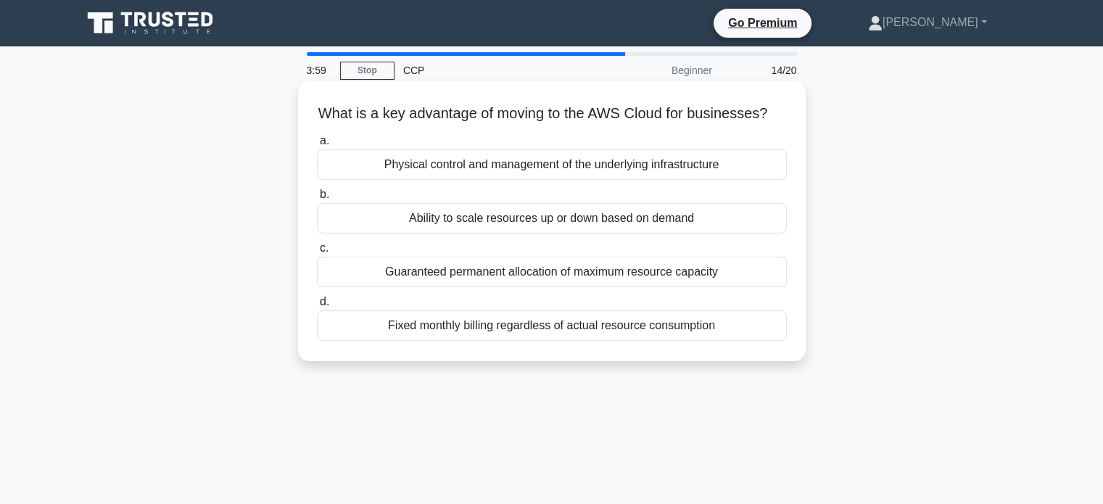
click at [531, 234] on div "Ability to scale resources up or down based on demand" at bounding box center [552, 218] width 470 height 30
click at [317, 200] on input "b. Ability to scale resources up or down based on demand" at bounding box center [317, 194] width 0 height 9
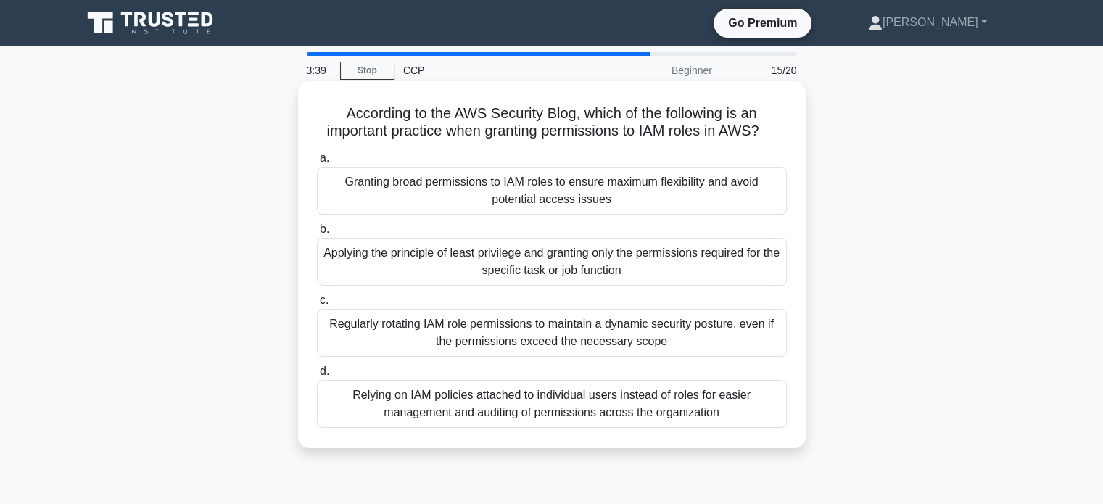
click at [670, 258] on div "Applying the principle of least privilege and granting only the permissions req…" at bounding box center [552, 262] width 470 height 48
click at [317, 234] on input "b. Applying the principle of least privilege and granting only the permissions …" at bounding box center [317, 229] width 0 height 9
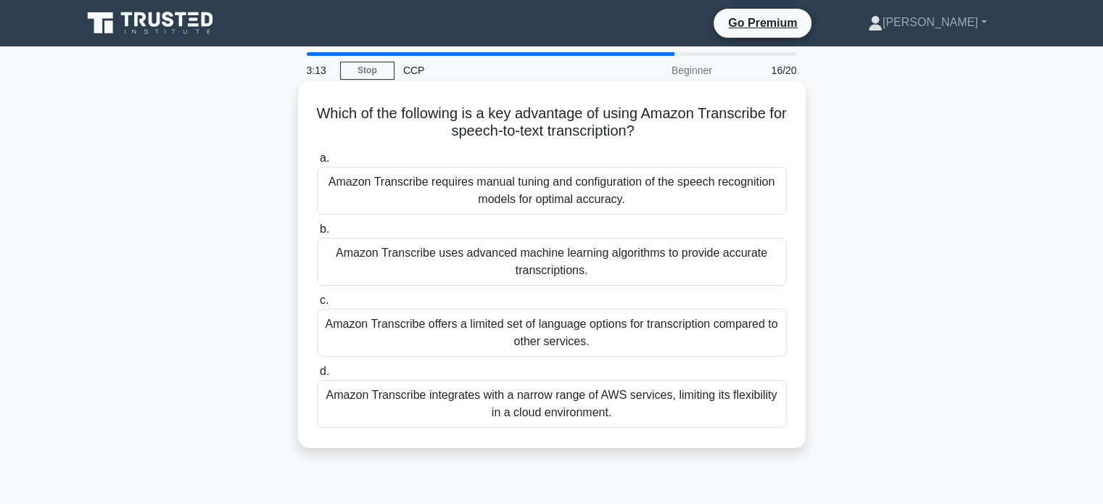
click at [488, 260] on div "Amazon Transcribe uses advanced machine learning algorithms to provide accurate…" at bounding box center [552, 262] width 470 height 48
click at [317, 234] on input "b. Amazon Transcribe uses advanced machine learning algorithms to provide accur…" at bounding box center [317, 229] width 0 height 9
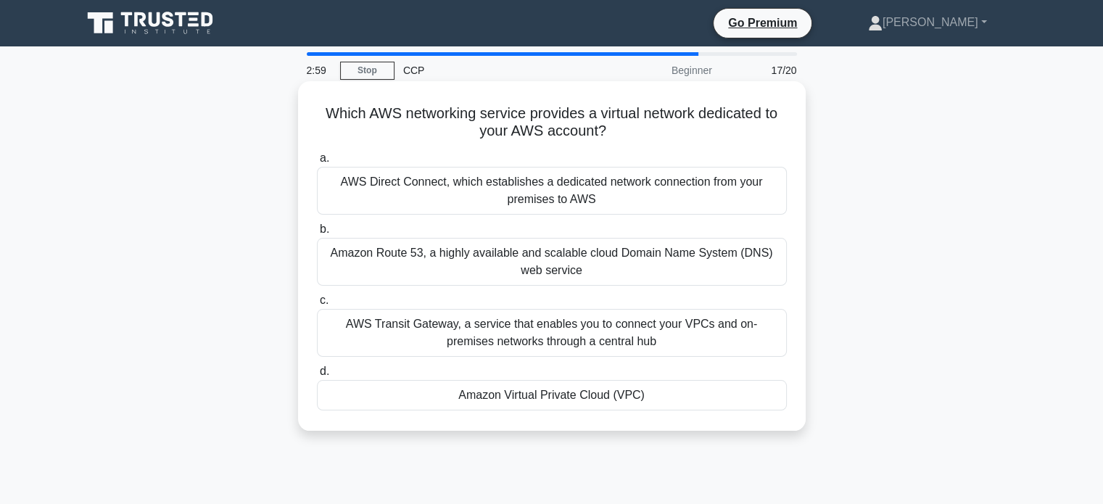
click at [461, 394] on div "Amazon Virtual Private Cloud (VPC)" at bounding box center [552, 395] width 470 height 30
click at [317, 377] on input "d. Amazon Virtual Private Cloud (VPC)" at bounding box center [317, 371] width 0 height 9
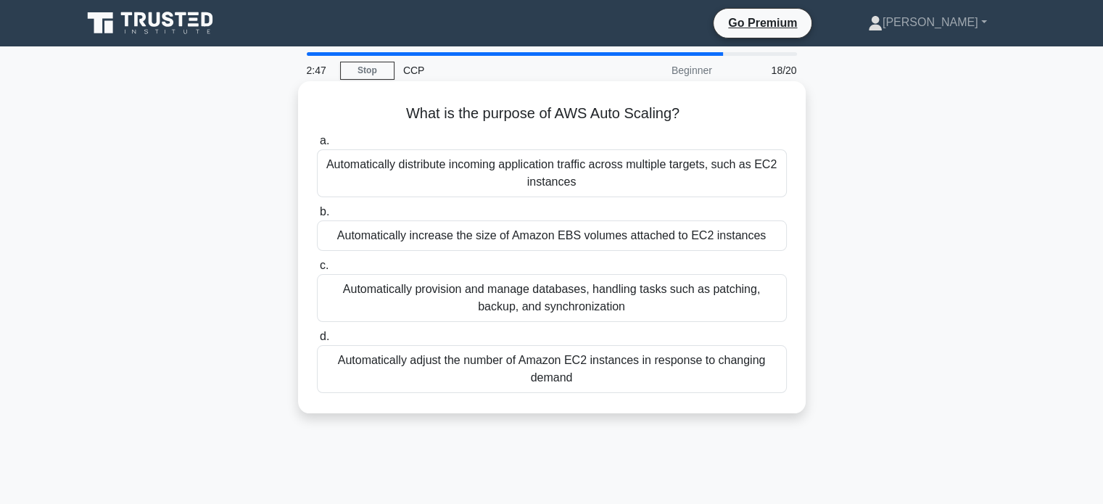
click at [519, 375] on div "Automatically adjust the number of Amazon EC2 instances in response to changing…" at bounding box center [552, 369] width 470 height 48
click at [317, 342] on input "d. Automatically adjust the number of Amazon EC2 instances in response to chang…" at bounding box center [317, 336] width 0 height 9
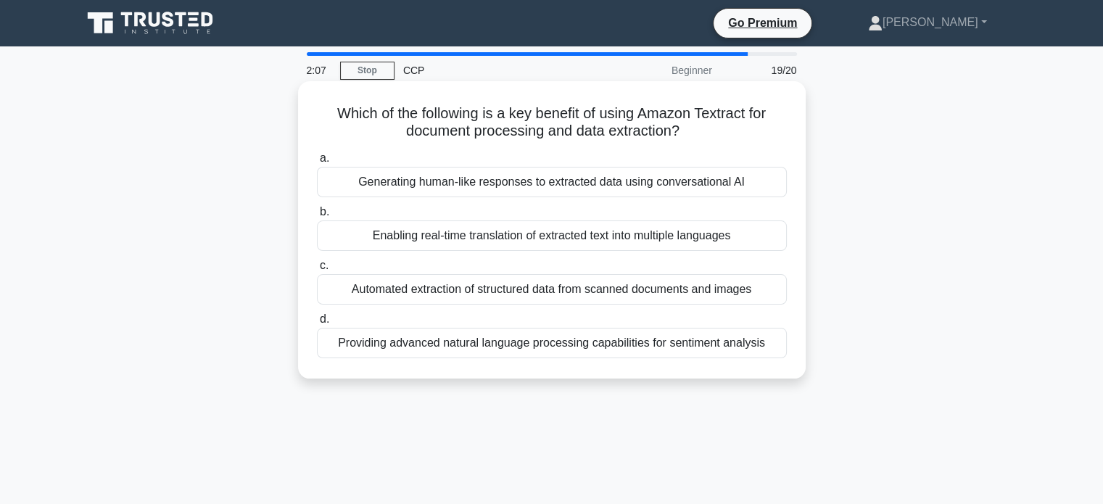
click at [432, 240] on div "Enabling real-time translation of extracted text into multiple languages" at bounding box center [552, 236] width 470 height 30
click at [317, 217] on input "b. Enabling real-time translation of extracted text into multiple languages" at bounding box center [317, 211] width 0 height 9
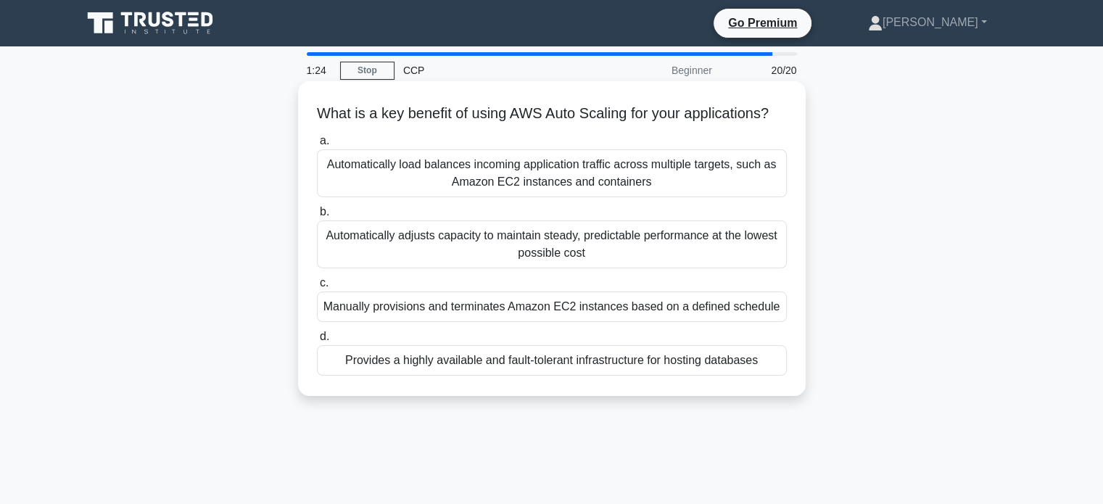
click at [492, 187] on div "Automatically load balances incoming application traffic across multiple target…" at bounding box center [552, 173] width 470 height 48
click at [317, 146] on input "a. Automatically load balances incoming application traffic across multiple tar…" at bounding box center [317, 140] width 0 height 9
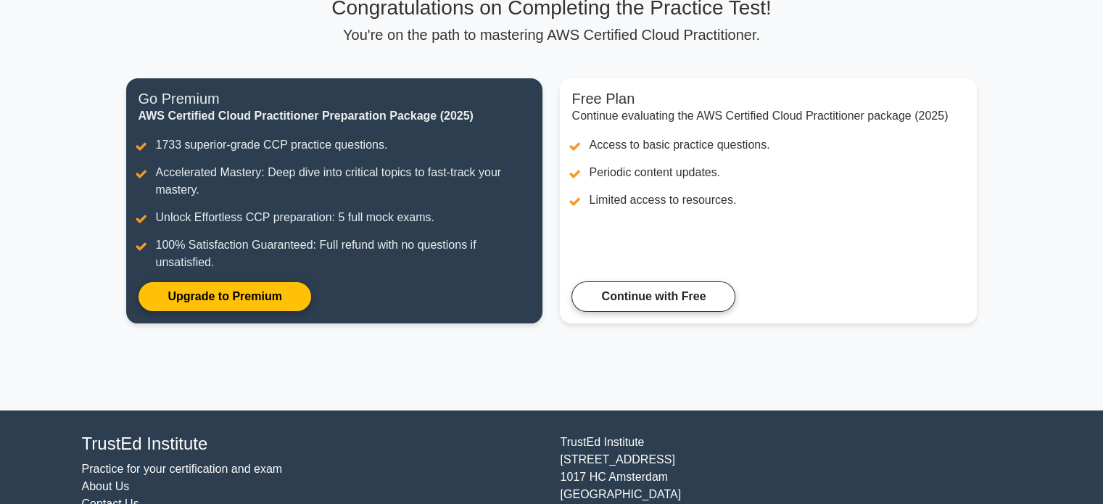
scroll to position [96, 0]
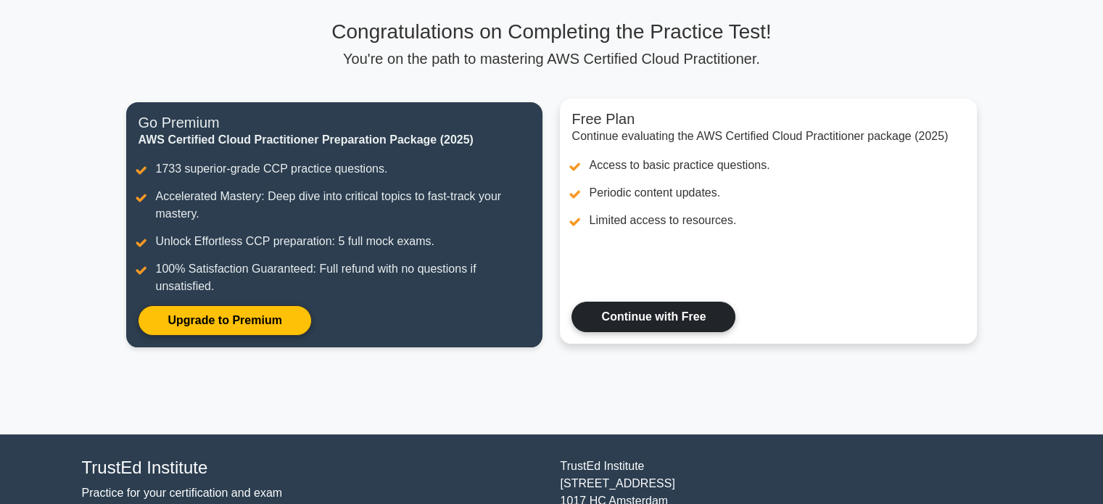
click at [686, 320] on link "Continue with Free" at bounding box center [654, 317] width 164 height 30
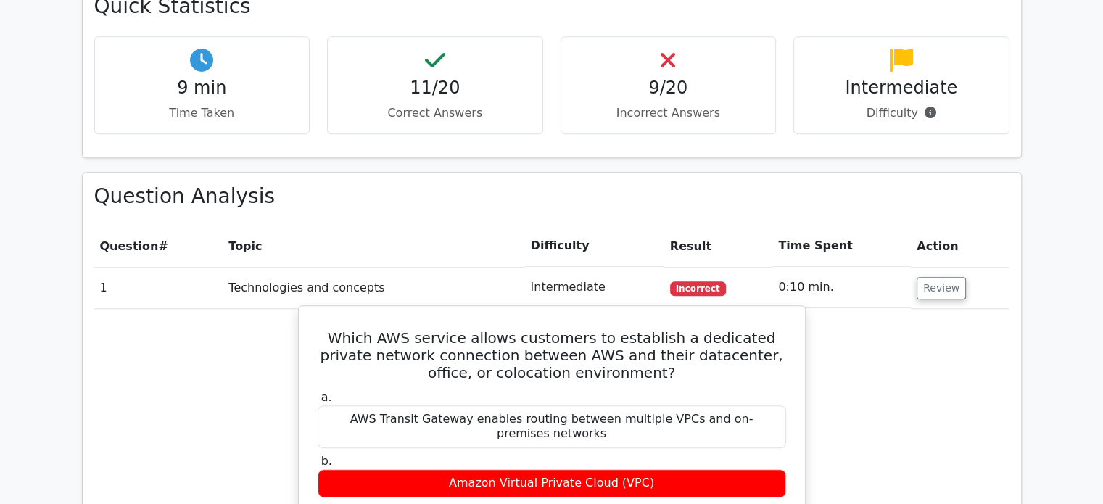
scroll to position [1040, 0]
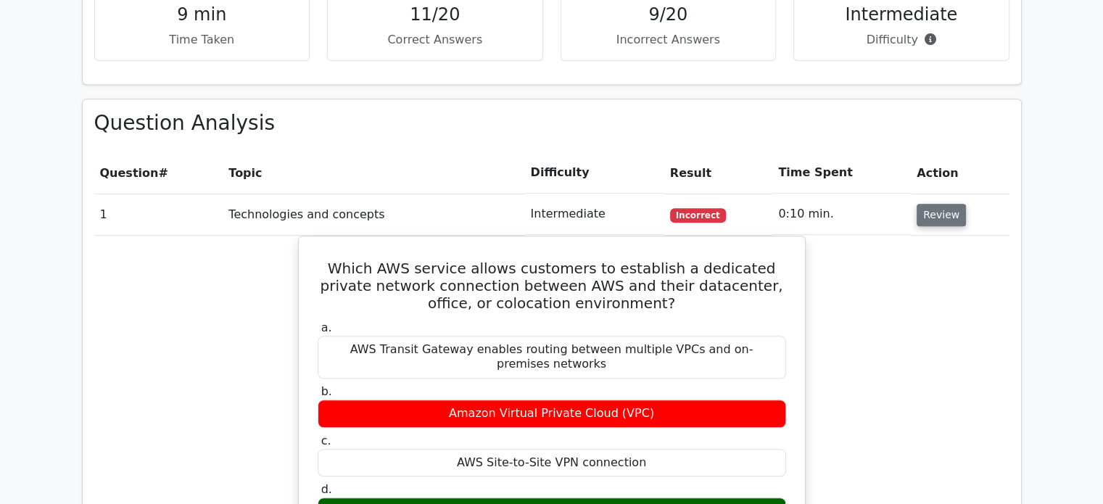
click at [934, 204] on button "Review" at bounding box center [941, 215] width 49 height 22
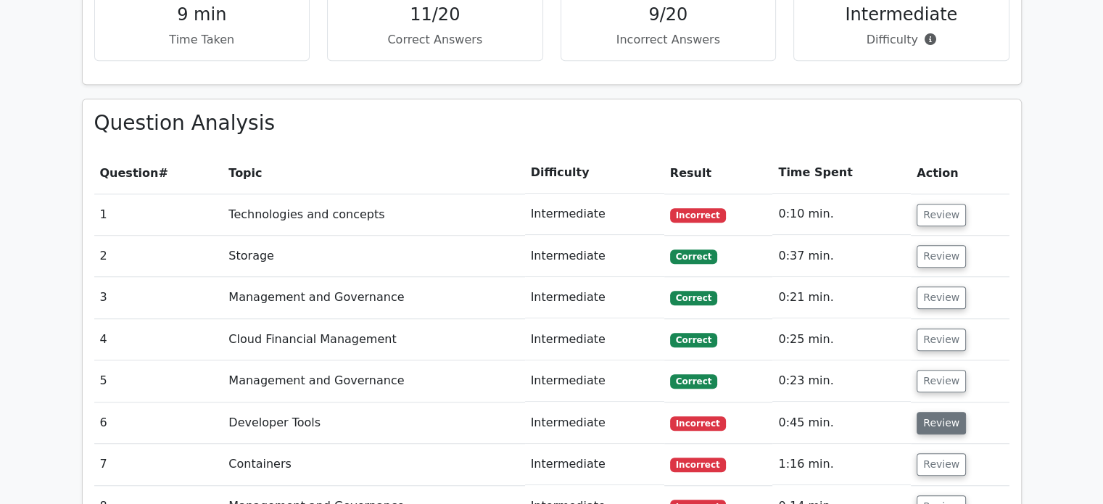
click at [945, 412] on button "Review" at bounding box center [941, 423] width 49 height 22
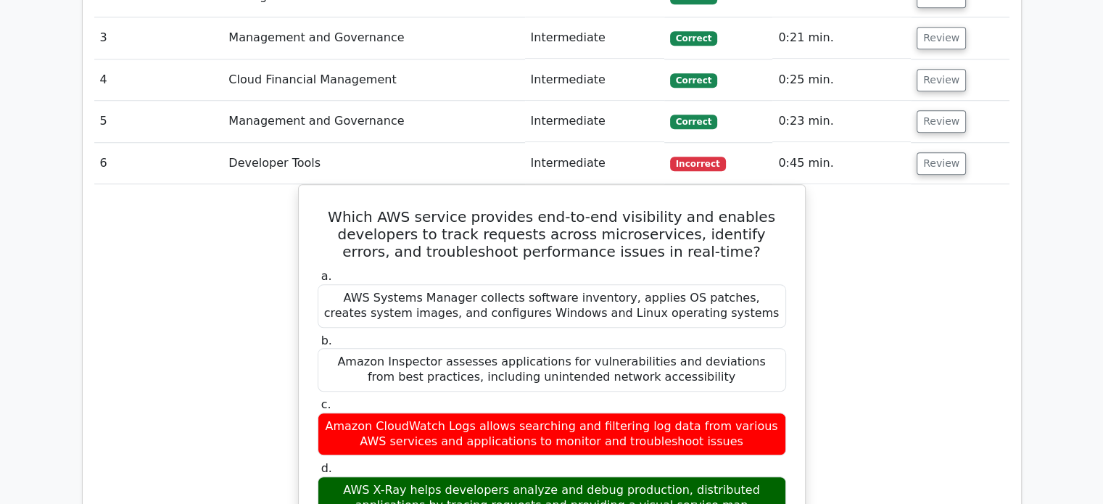
scroll to position [1306, 0]
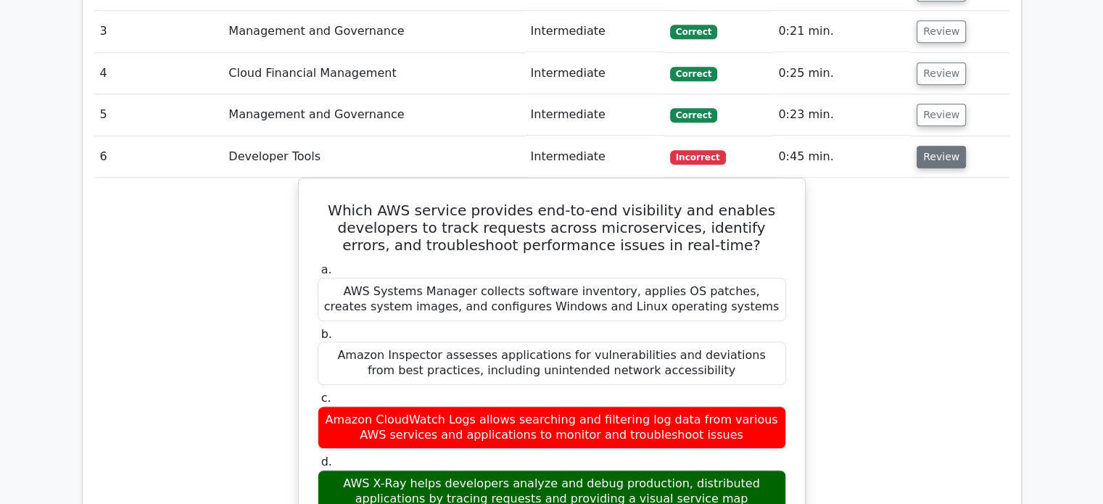
click at [943, 146] on button "Review" at bounding box center [941, 157] width 49 height 22
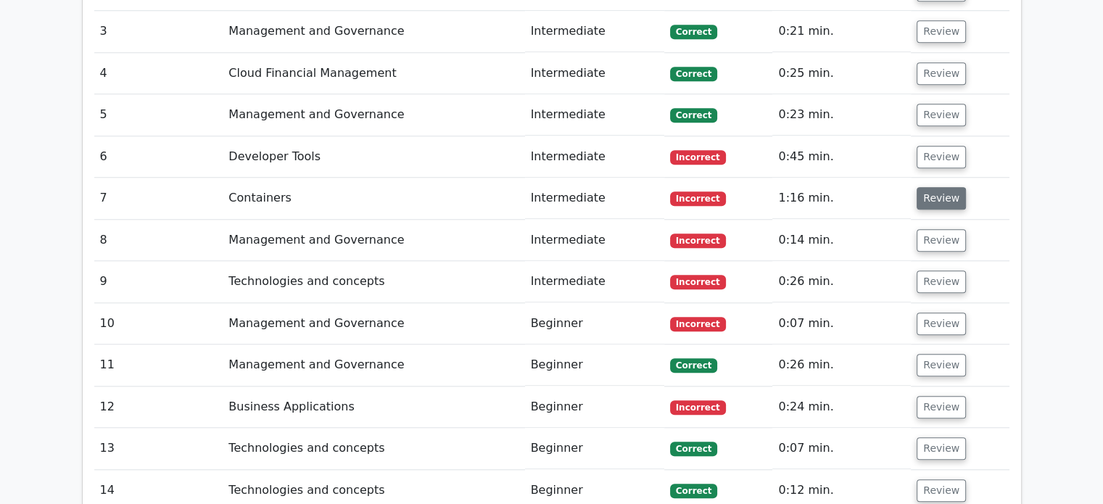
click at [938, 187] on button "Review" at bounding box center [941, 198] width 49 height 22
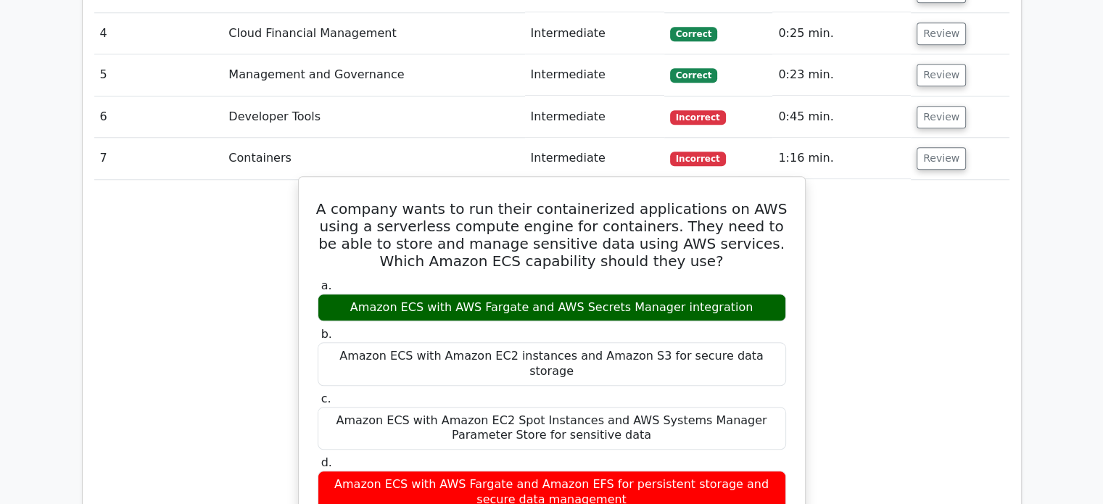
scroll to position [1354, 0]
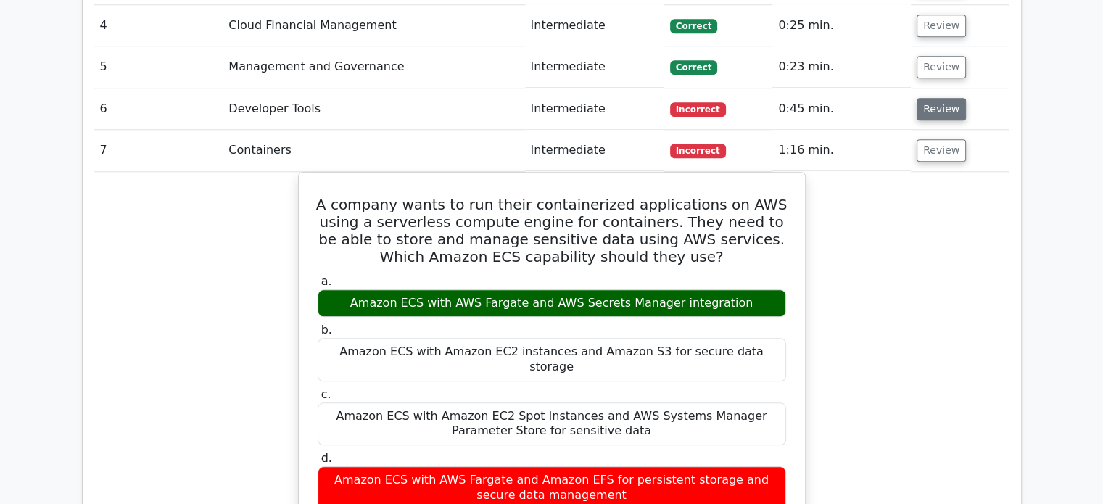
click at [940, 98] on button "Review" at bounding box center [941, 109] width 49 height 22
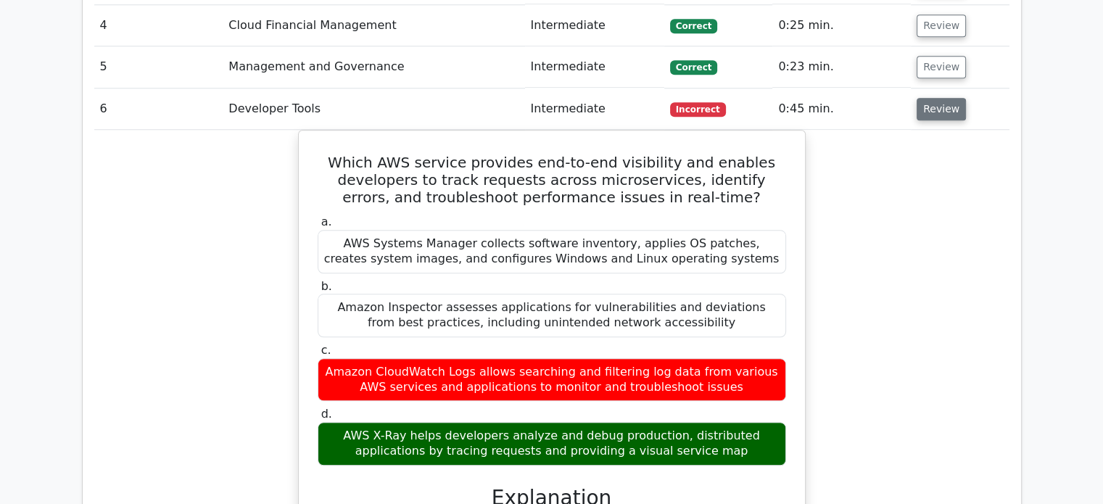
click at [951, 98] on button "Review" at bounding box center [941, 109] width 49 height 22
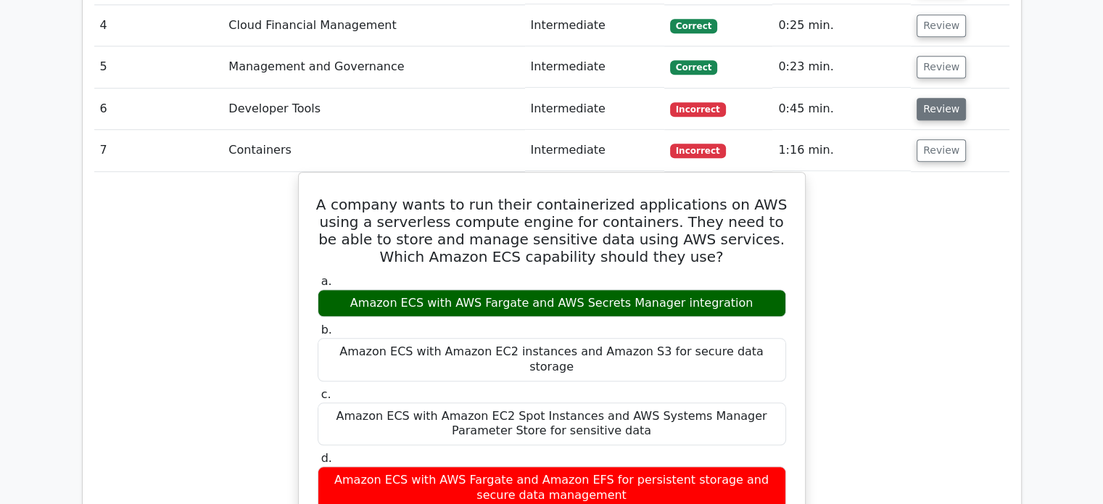
scroll to position [1378, 0]
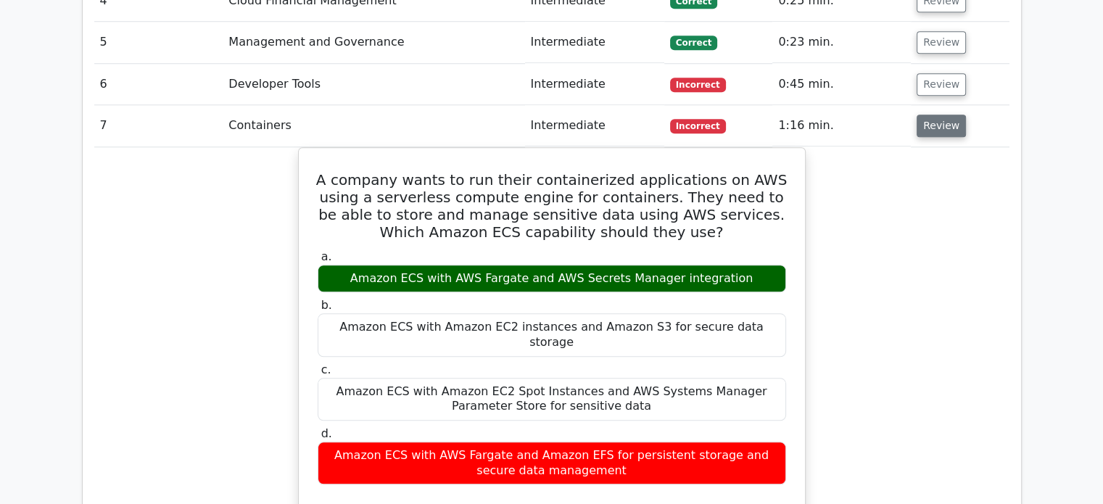
click at [946, 115] on button "Review" at bounding box center [941, 126] width 49 height 22
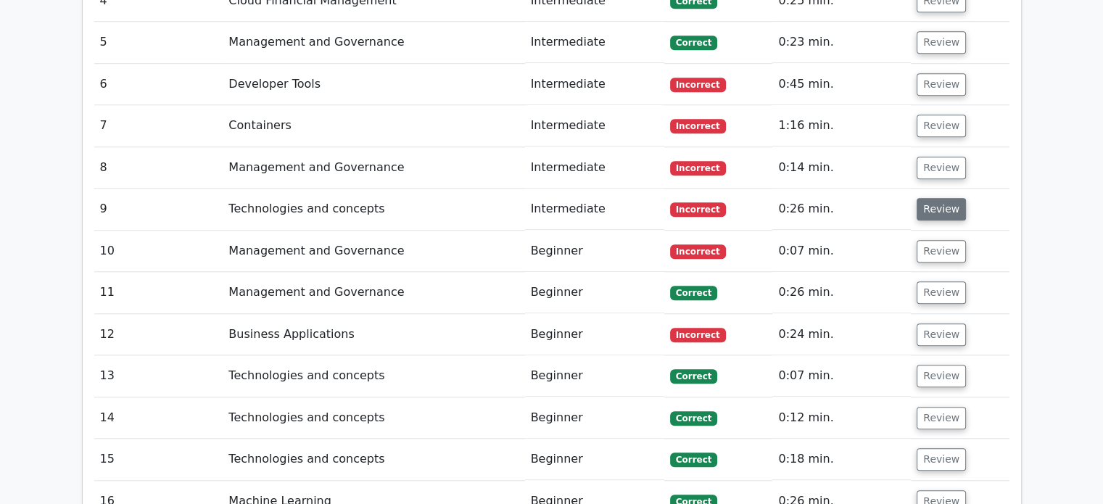
click at [950, 198] on button "Review" at bounding box center [941, 209] width 49 height 22
